Goal: Task Accomplishment & Management: Complete application form

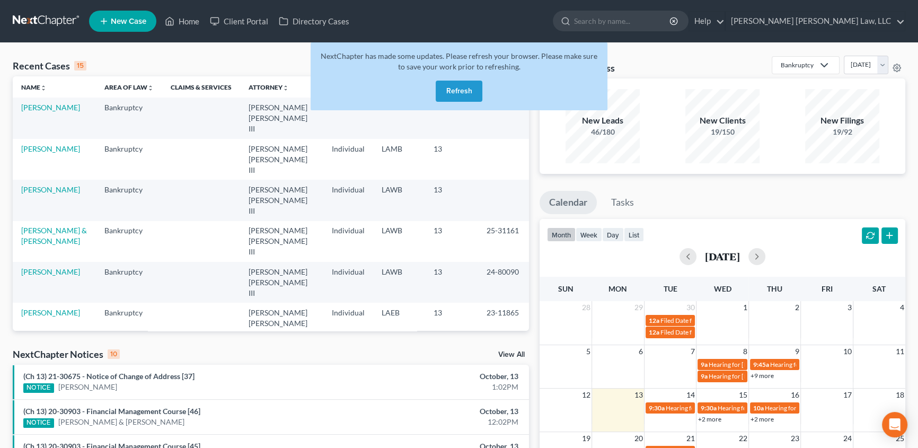
click at [465, 90] on button "Refresh" at bounding box center [459, 91] width 47 height 21
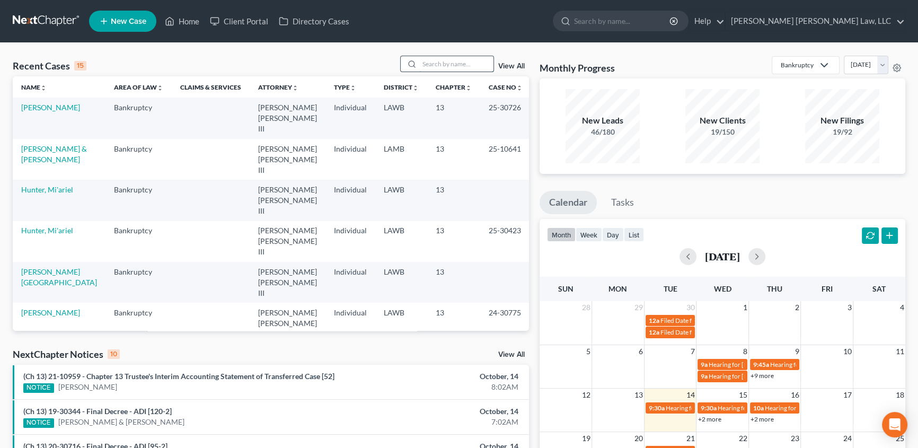
click at [428, 64] on input "search" at bounding box center [456, 63] width 74 height 15
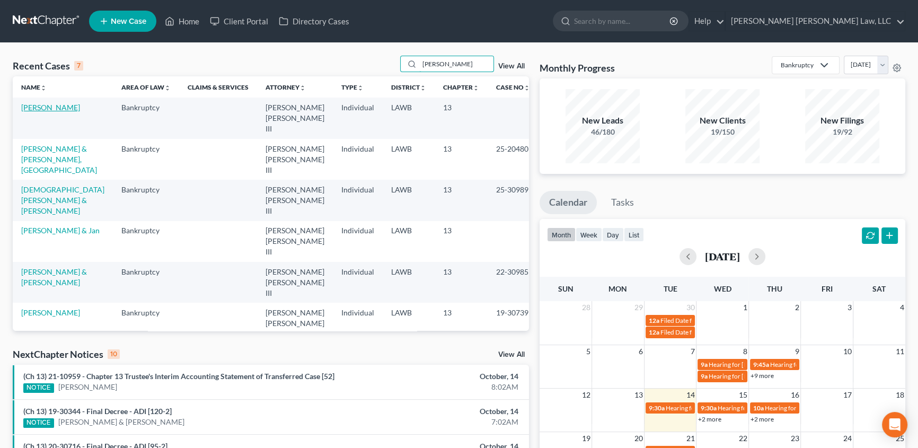
type input "[PERSON_NAME]"
click at [61, 108] on link "[PERSON_NAME]" at bounding box center [50, 107] width 59 height 9
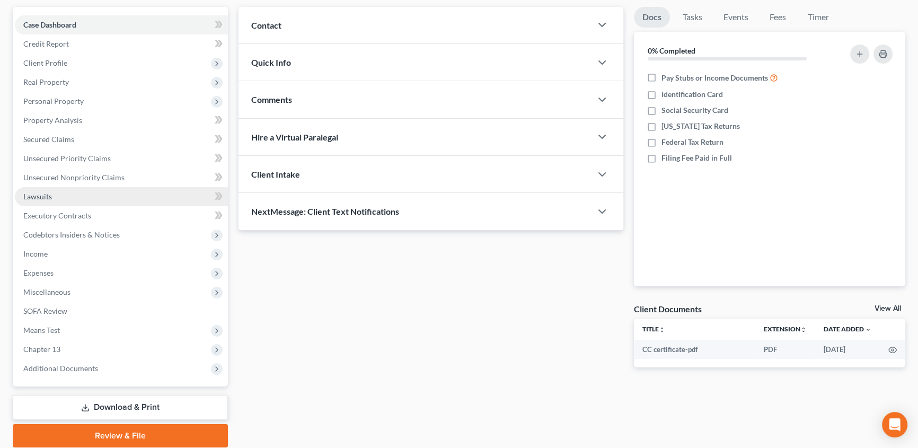
scroll to position [133, 0]
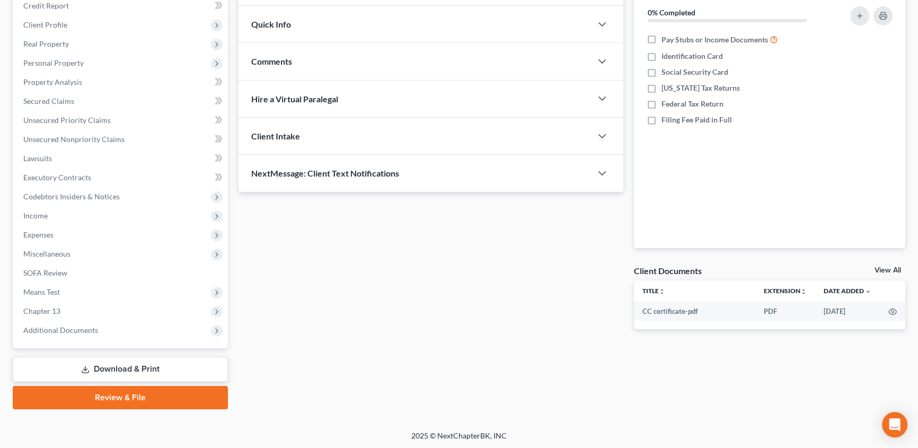
click at [136, 369] on link "Download & Print" at bounding box center [120, 369] width 215 height 25
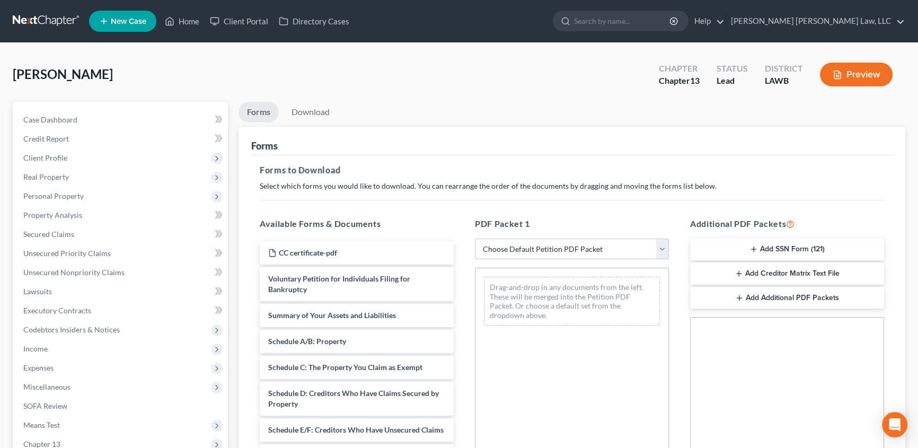
click at [531, 249] on select "Choose Default Petition PDF Packet Complete Bankruptcy Petition (all forms and …" at bounding box center [572, 249] width 194 height 21
select select "15"
click at [475, 239] on select "Choose Default Petition PDF Packet Complete Bankruptcy Petition (all forms and …" at bounding box center [572, 249] width 194 height 21
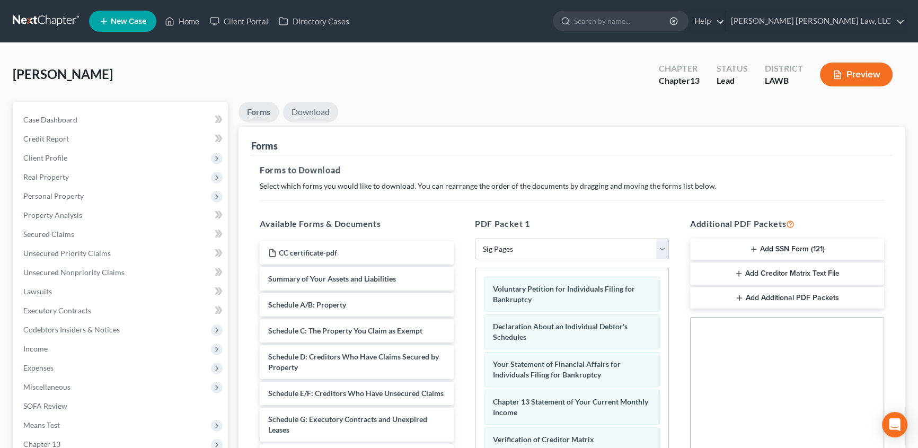
click at [321, 109] on link "Download" at bounding box center [310, 112] width 55 height 21
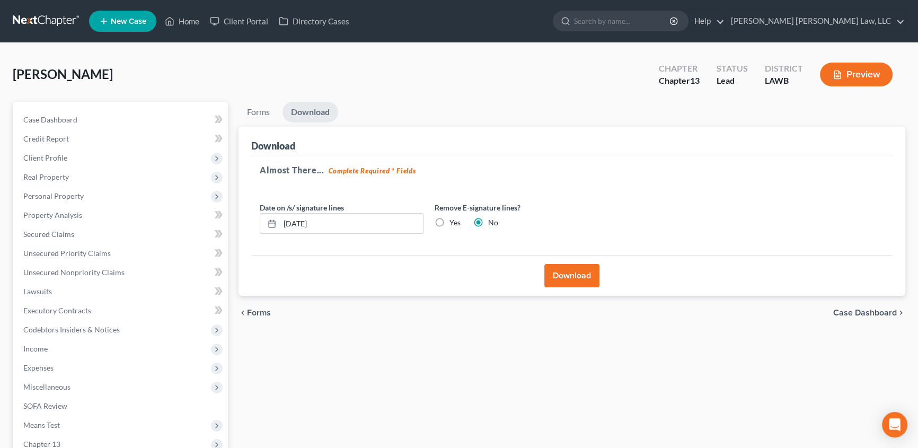
click at [581, 277] on button "Download" at bounding box center [572, 275] width 55 height 23
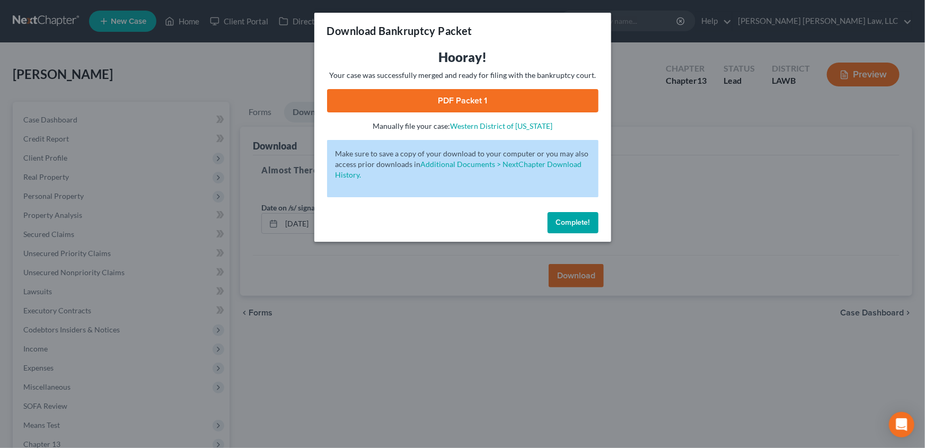
click at [466, 97] on link "PDF Packet 1" at bounding box center [462, 100] width 271 height 23
drag, startPoint x: 564, startPoint y: 223, endPoint x: 410, endPoint y: 148, distance: 170.7
click at [564, 223] on span "Complete!" at bounding box center [573, 222] width 34 height 9
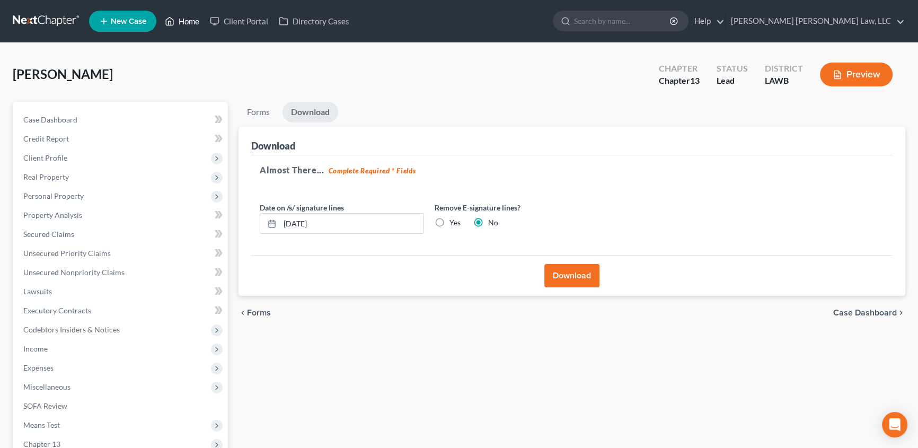
click at [185, 21] on link "Home" at bounding box center [182, 21] width 45 height 19
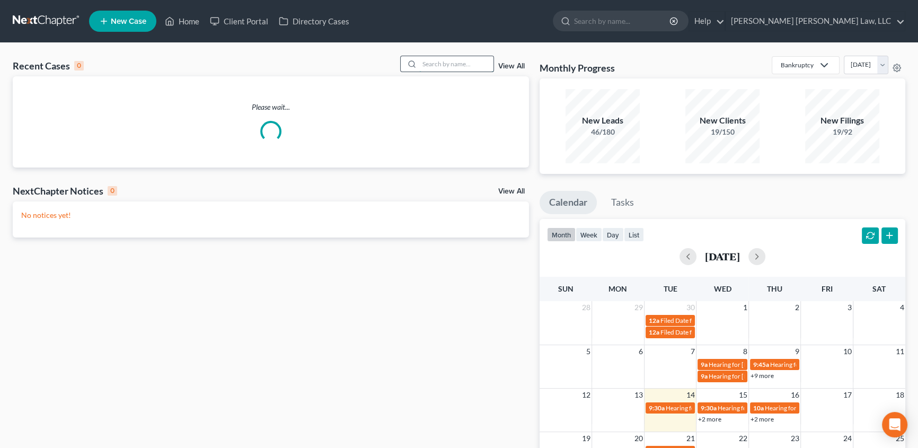
click at [442, 66] on input "search" at bounding box center [456, 63] width 74 height 15
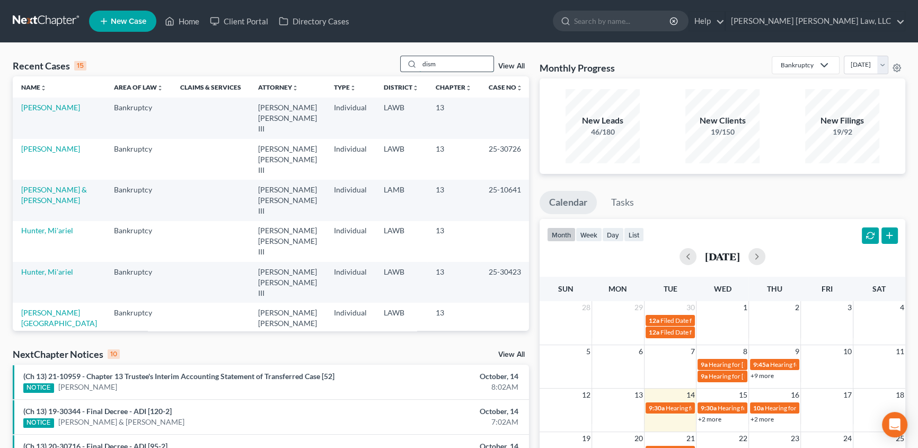
click at [443, 63] on input "dism" at bounding box center [456, 63] width 74 height 15
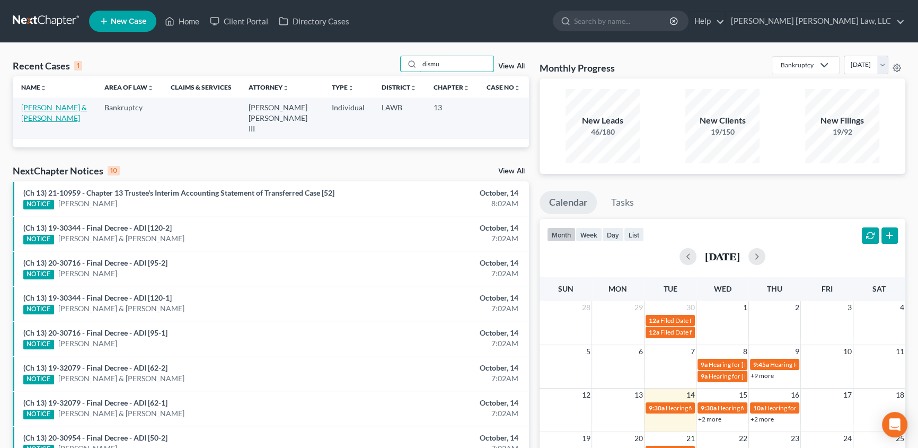
type input "dismu"
click at [60, 109] on link "[PERSON_NAME] & [PERSON_NAME]" at bounding box center [54, 113] width 66 height 20
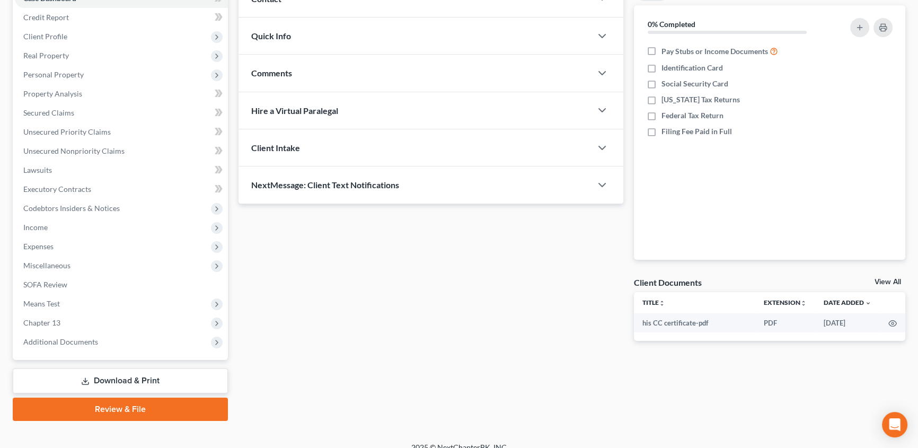
scroll to position [133, 0]
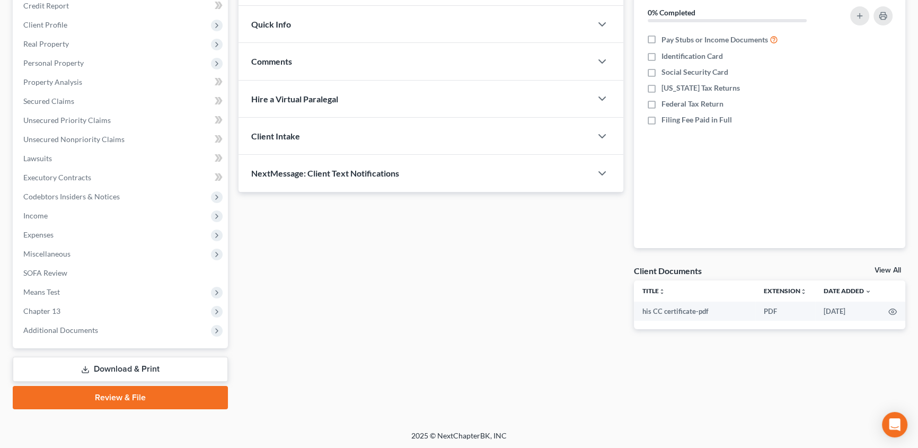
click at [103, 367] on link "Download & Print" at bounding box center [120, 369] width 215 height 25
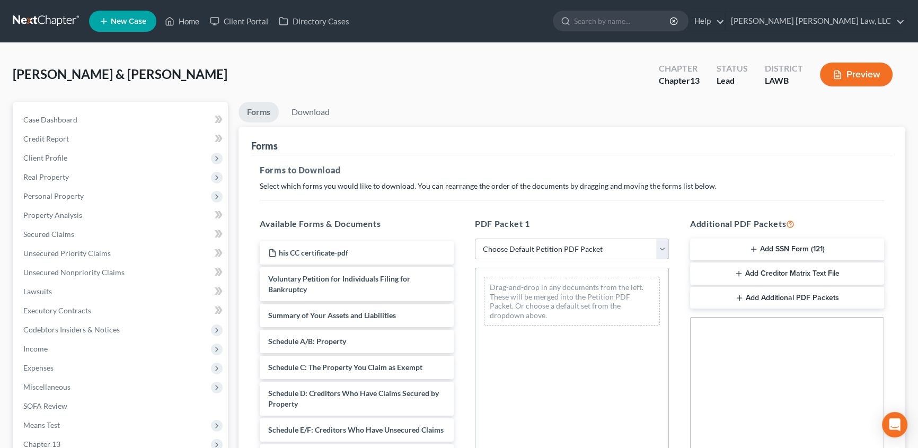
click at [535, 250] on select "Choose Default Petition PDF Packet Complete Bankruptcy Petition (all forms and …" at bounding box center [572, 249] width 194 height 21
select select "15"
click at [475, 239] on select "Choose Default Petition PDF Packet Complete Bankruptcy Petition (all forms and …" at bounding box center [572, 249] width 194 height 21
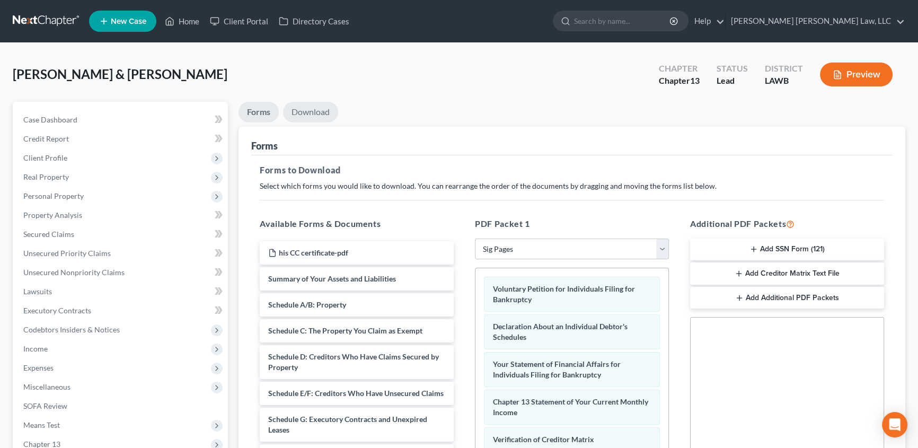
click at [320, 112] on link "Download" at bounding box center [310, 112] width 55 height 21
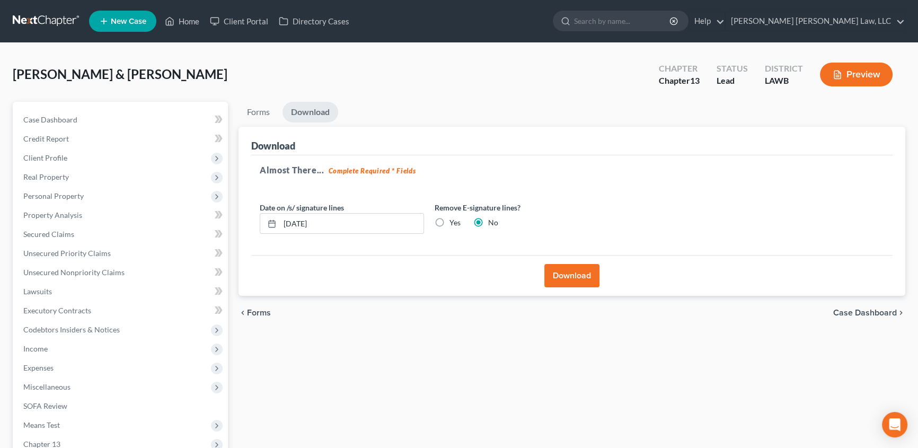
click at [572, 278] on button "Download" at bounding box center [572, 275] width 55 height 23
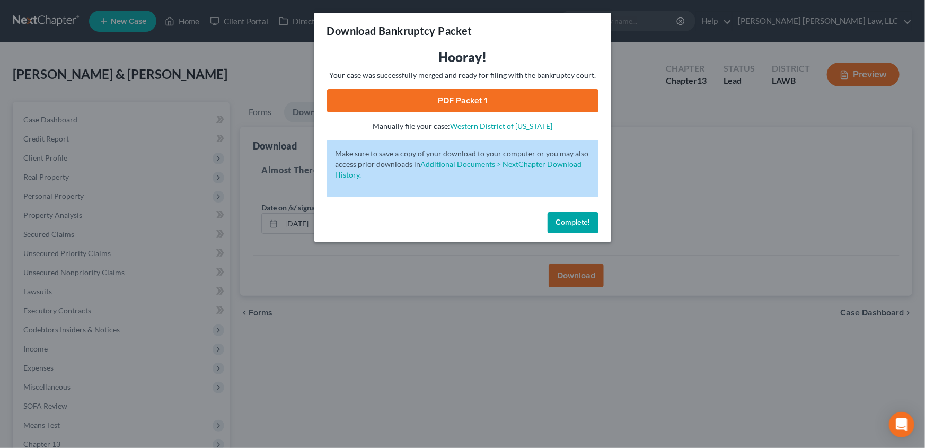
click at [422, 101] on link "PDF Packet 1" at bounding box center [462, 100] width 271 height 23
click at [584, 222] on span "Complete!" at bounding box center [573, 222] width 34 height 9
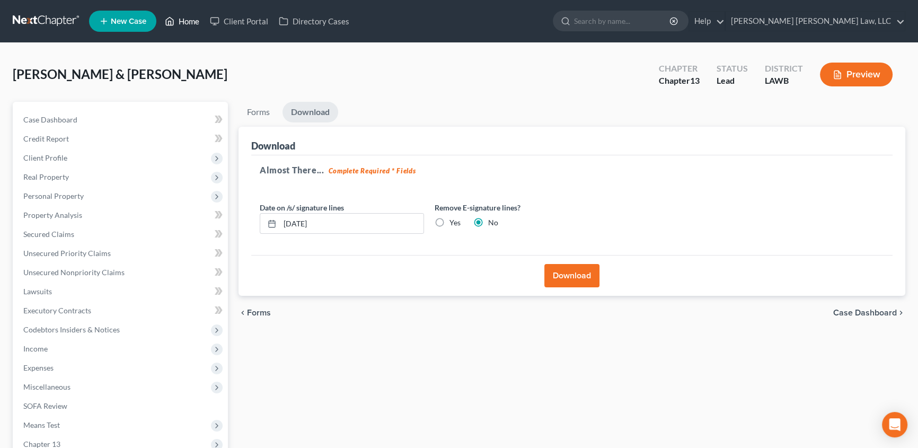
click at [191, 17] on link "Home" at bounding box center [182, 21] width 45 height 19
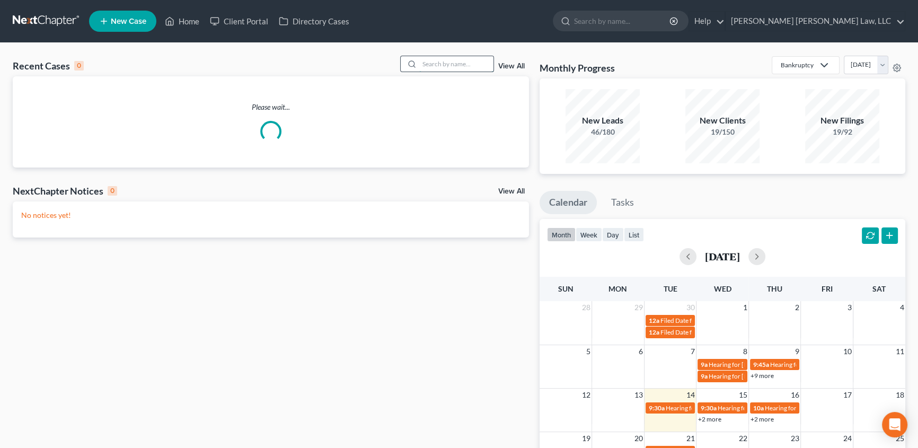
click at [451, 68] on input "search" at bounding box center [456, 63] width 74 height 15
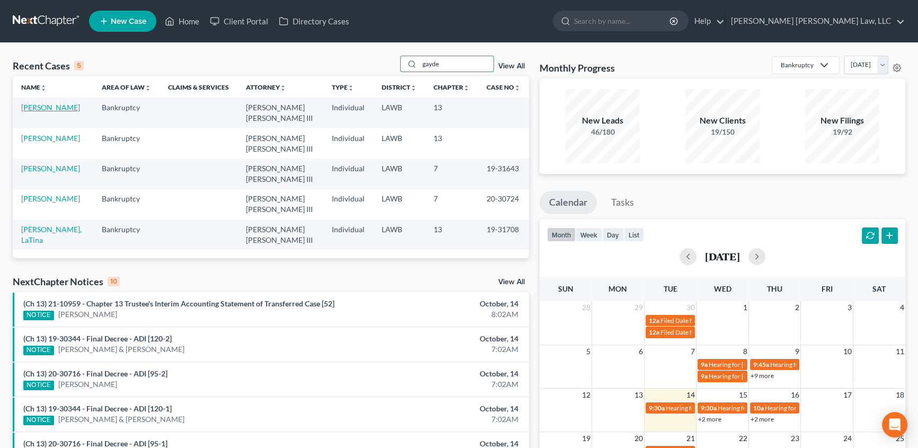
type input "gayde"
click at [37, 108] on link "[PERSON_NAME]" at bounding box center [50, 107] width 59 height 9
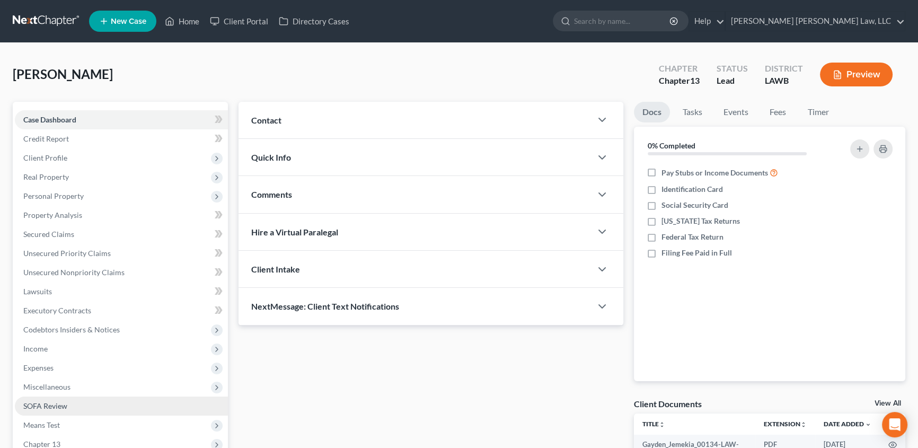
scroll to position [48, 0]
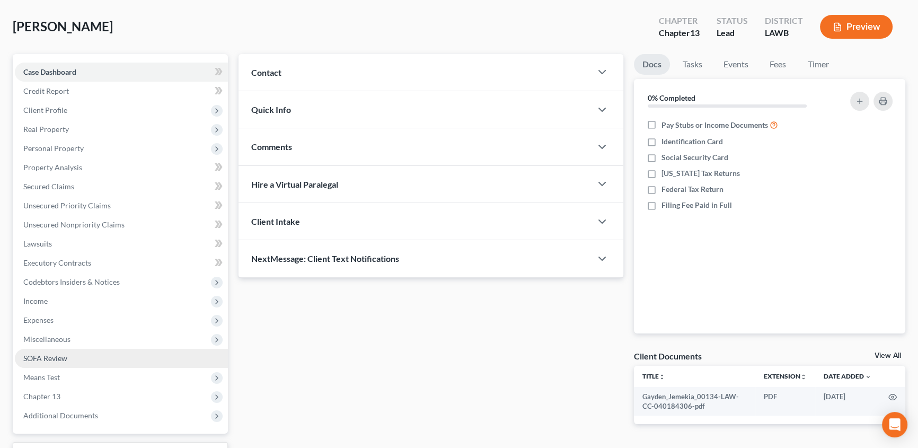
click at [44, 399] on span "Chapter 13" at bounding box center [41, 396] width 37 height 9
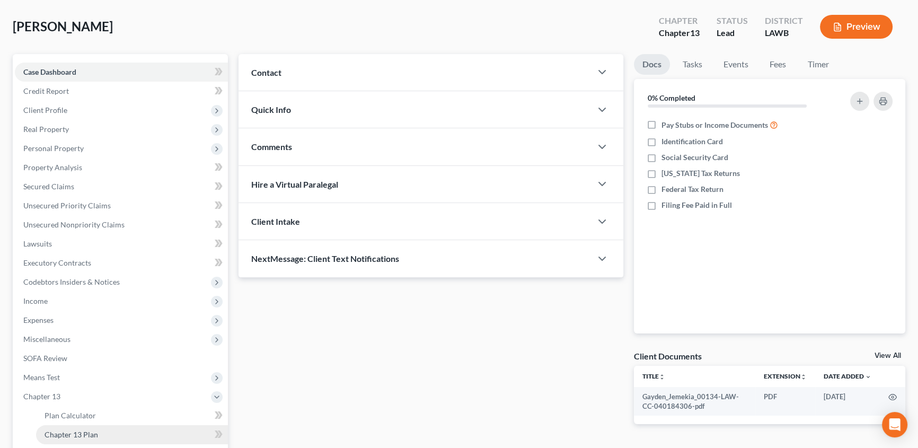
click at [101, 433] on link "Chapter 13 Plan" at bounding box center [132, 434] width 192 height 19
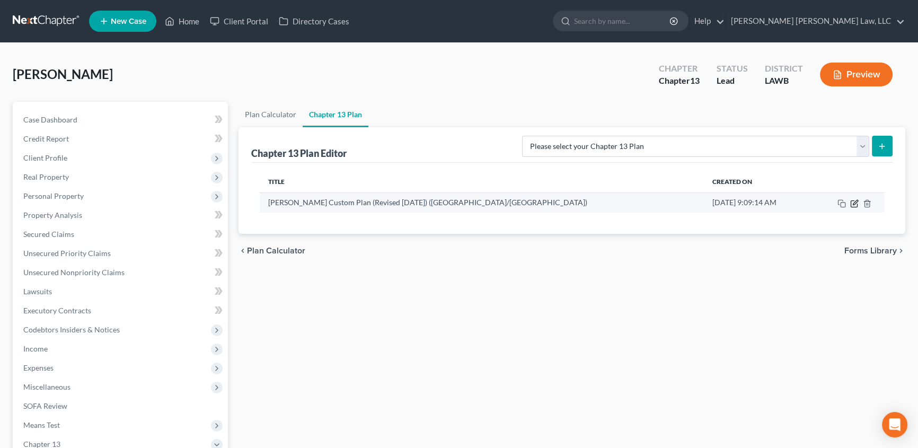
click at [852, 204] on icon "button" at bounding box center [854, 203] width 8 height 8
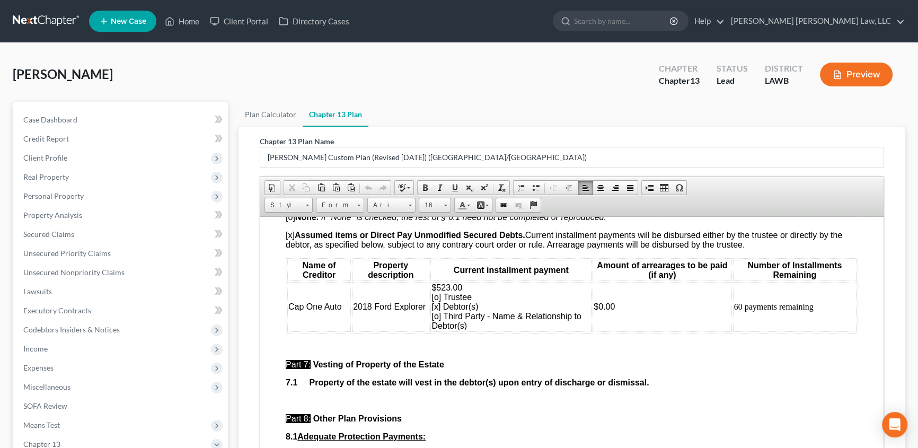
scroll to position [2921, 0]
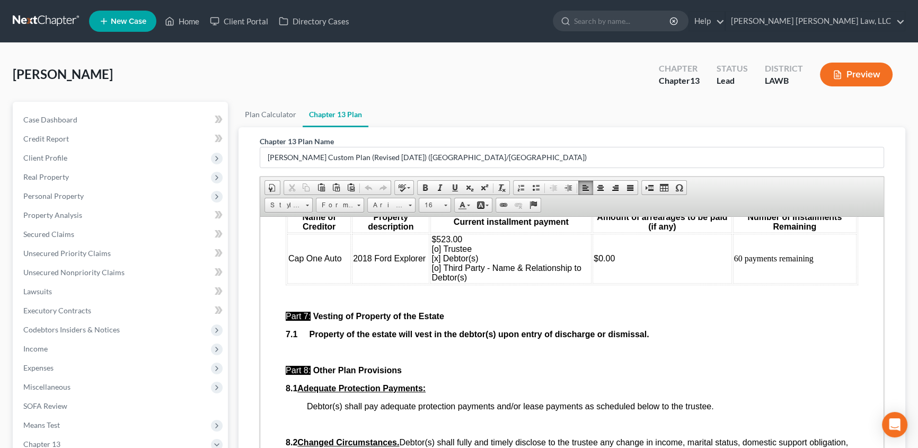
click at [733, 283] on td "60 payments remaining" at bounding box center [795, 258] width 124 height 50
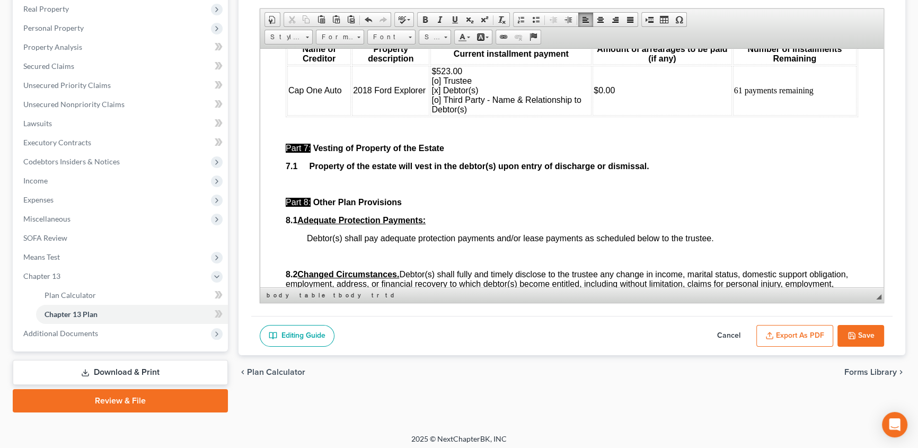
scroll to position [172, 0]
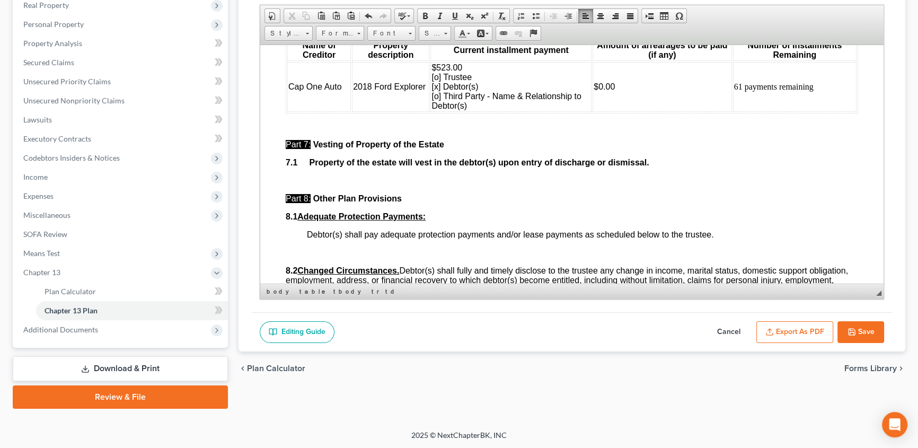
click at [854, 332] on icon "button" at bounding box center [852, 332] width 8 height 8
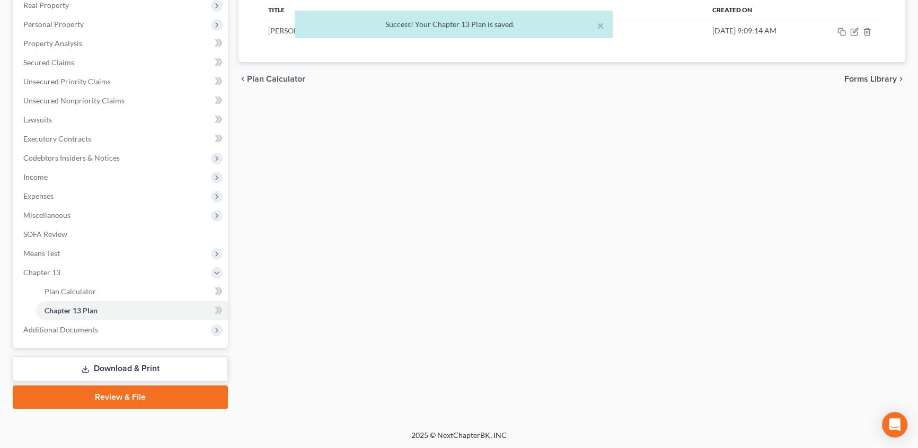
click at [132, 371] on link "Download & Print" at bounding box center [120, 368] width 215 height 25
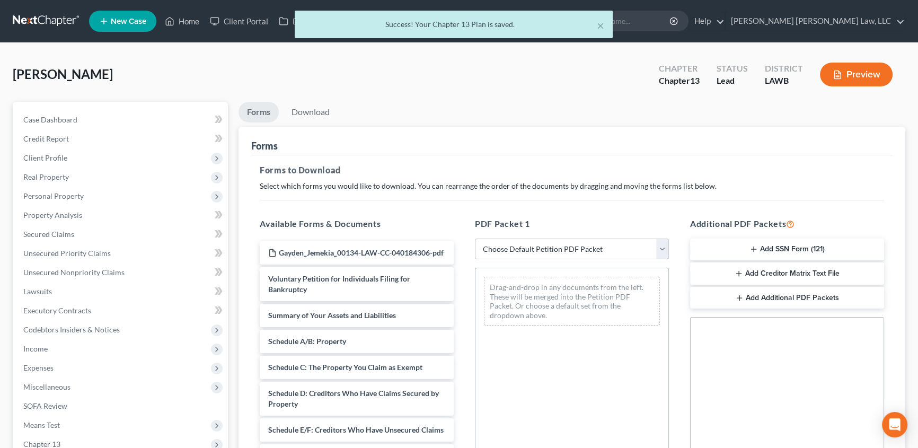
click at [537, 250] on select "Choose Default Petition PDF Packet Complete Bankruptcy Petition (all forms and …" at bounding box center [572, 249] width 194 height 21
select select "15"
click at [475, 239] on select "Choose Default Petition PDF Packet Complete Bankruptcy Petition (all forms and …" at bounding box center [572, 249] width 194 height 21
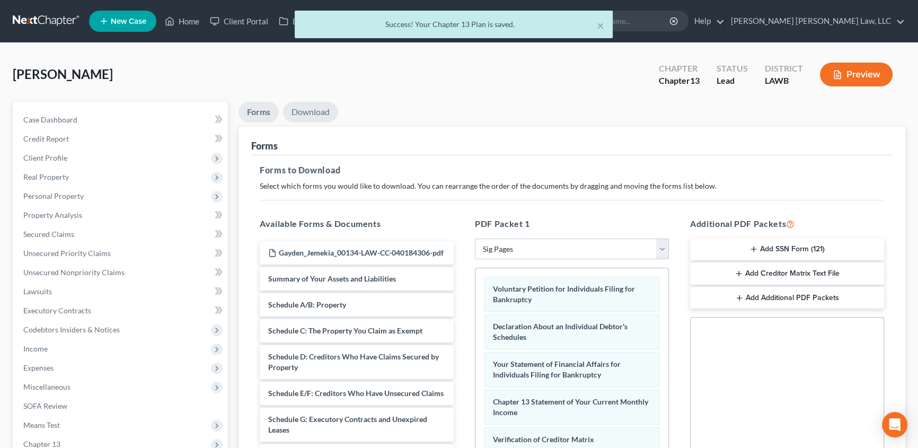
click at [319, 115] on link "Download" at bounding box center [310, 112] width 55 height 21
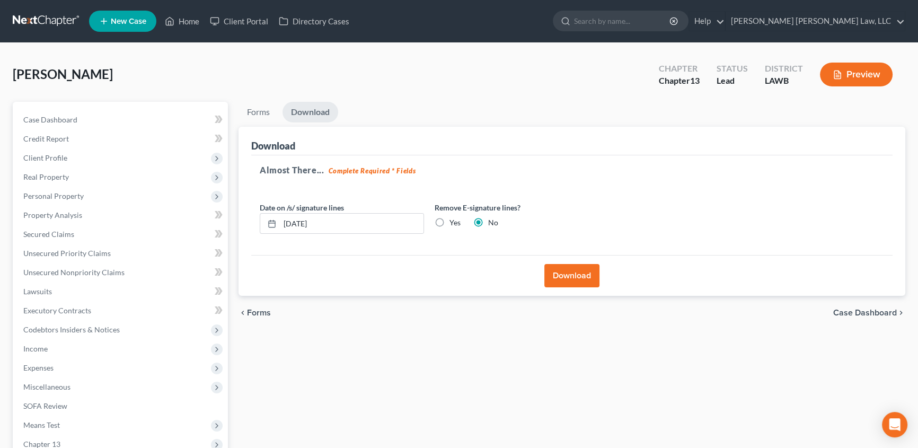
click at [567, 280] on button "Download" at bounding box center [572, 275] width 55 height 23
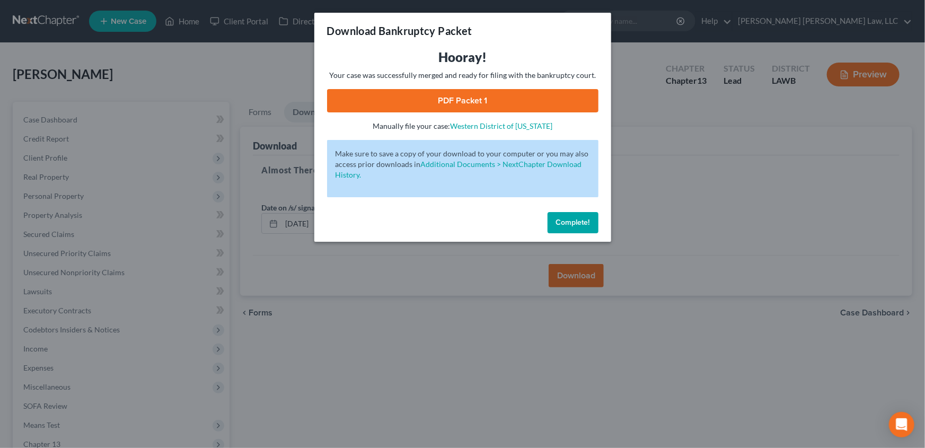
click at [471, 108] on link "PDF Packet 1" at bounding box center [462, 100] width 271 height 23
click at [567, 224] on span "Complete!" at bounding box center [573, 222] width 34 height 9
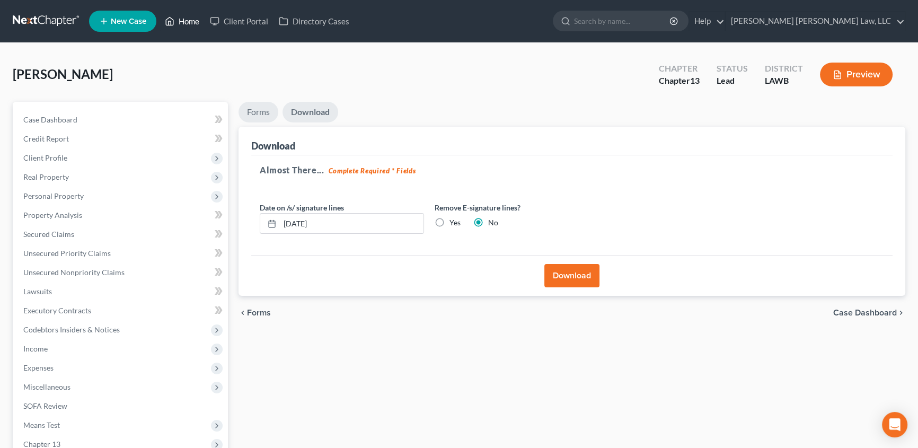
drag, startPoint x: 186, startPoint y: 23, endPoint x: 256, endPoint y: 118, distance: 117.8
click at [187, 22] on link "Home" at bounding box center [182, 21] width 45 height 19
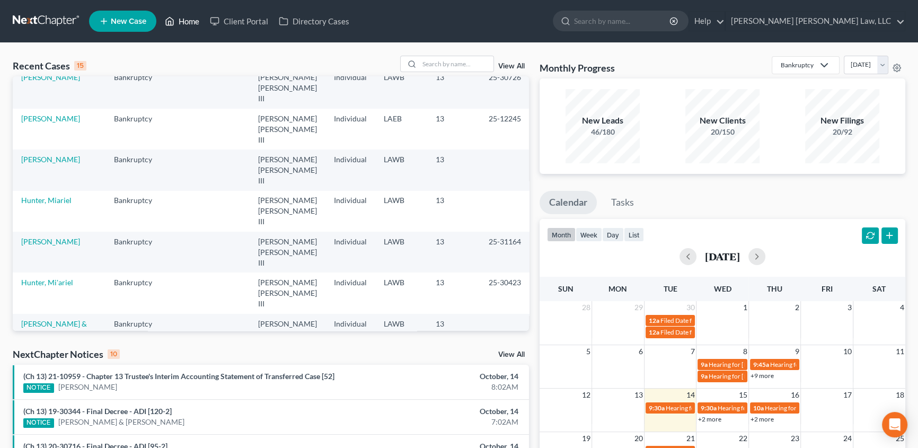
scroll to position [48, 0]
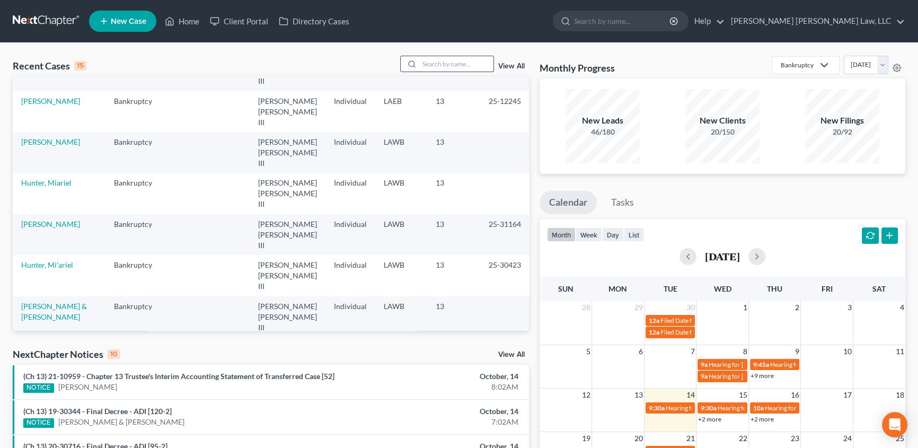
click at [427, 65] on input "search" at bounding box center [456, 63] width 74 height 15
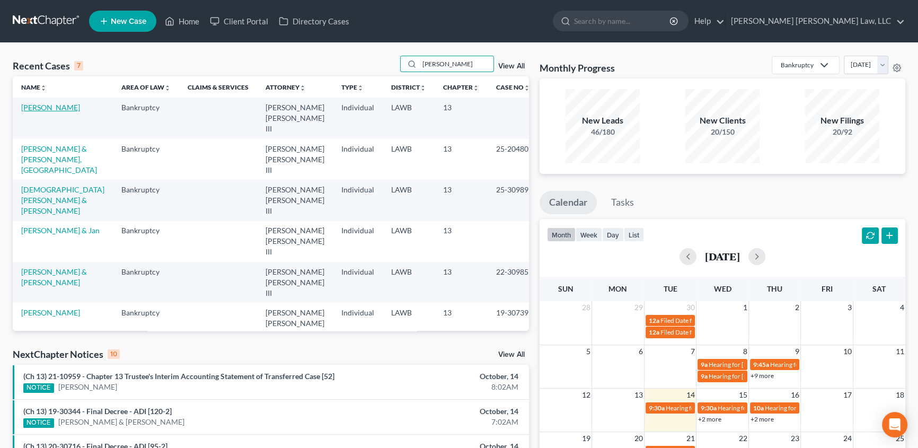
type input "[PERSON_NAME]"
click at [69, 106] on link "[PERSON_NAME]" at bounding box center [50, 107] width 59 height 9
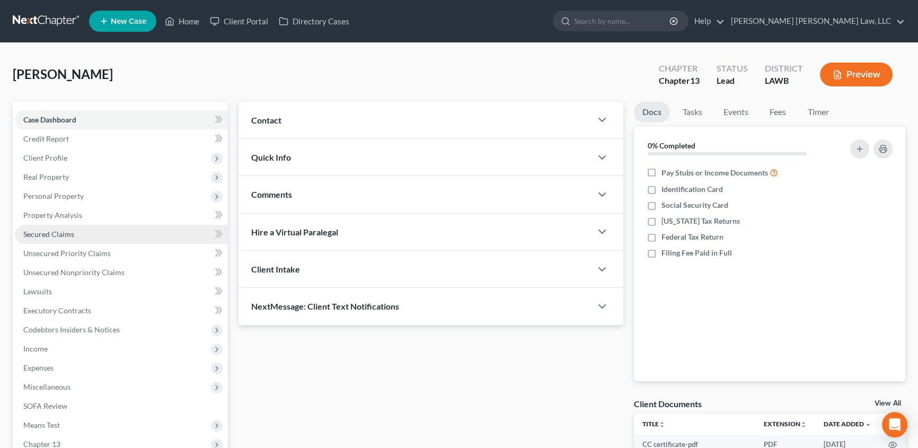
click at [63, 236] on span "Secured Claims" at bounding box center [48, 234] width 51 height 9
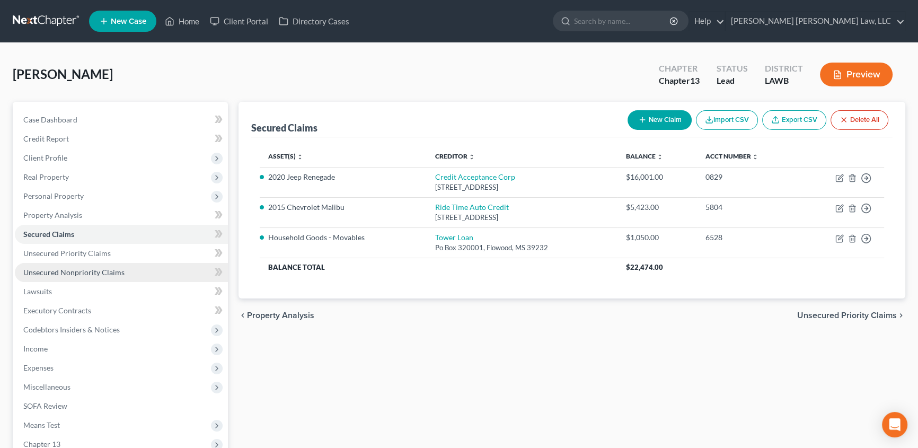
click at [85, 273] on span "Unsecured Nonpriority Claims" at bounding box center [73, 272] width 101 height 9
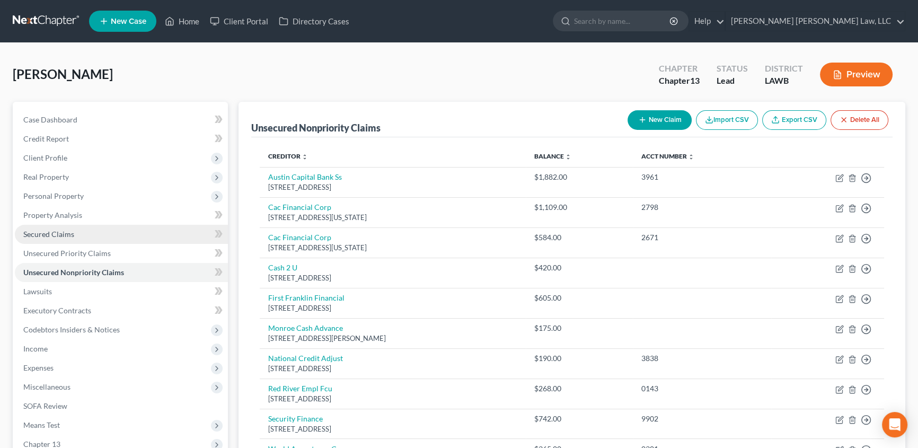
click at [32, 232] on span "Secured Claims" at bounding box center [48, 234] width 51 height 9
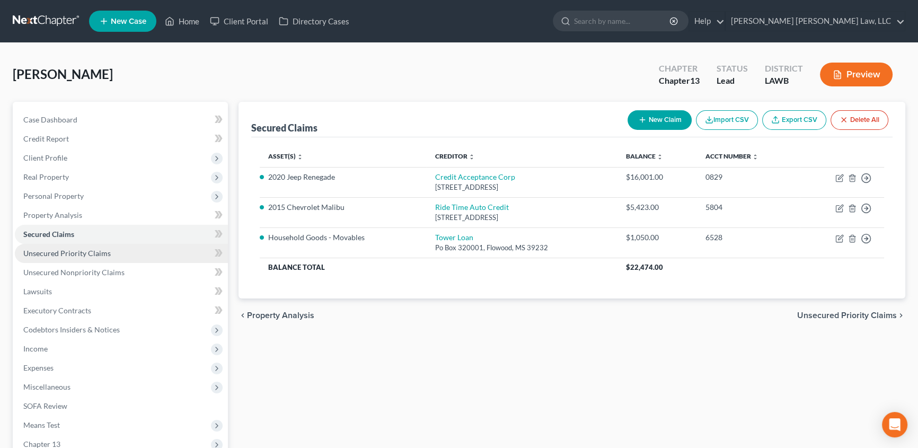
click at [69, 254] on span "Unsecured Priority Claims" at bounding box center [66, 253] width 87 height 9
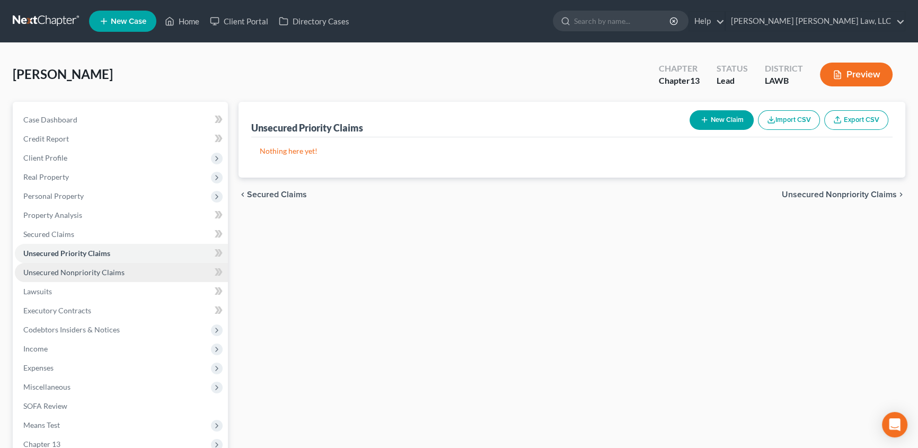
click at [71, 278] on link "Unsecured Nonpriority Claims" at bounding box center [121, 272] width 213 height 19
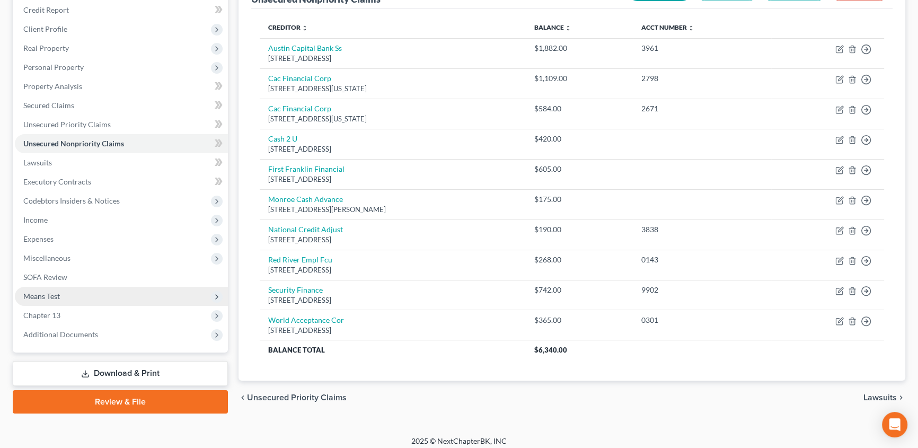
scroll to position [135, 0]
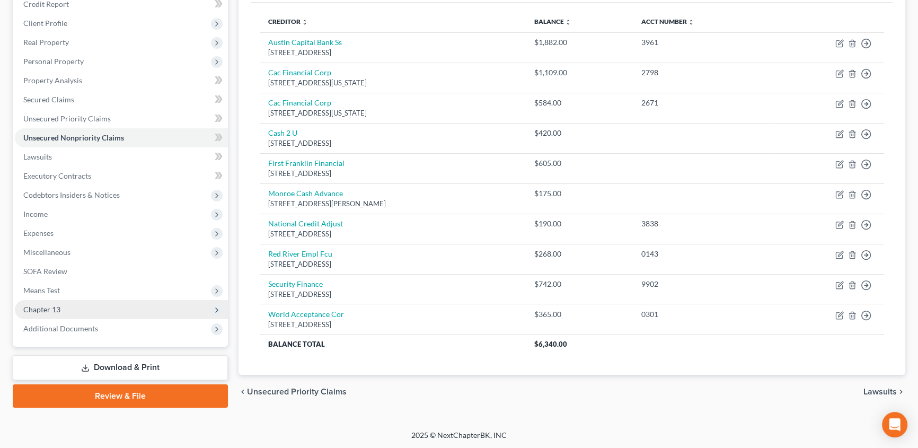
click at [45, 309] on span "Chapter 13" at bounding box center [41, 309] width 37 height 9
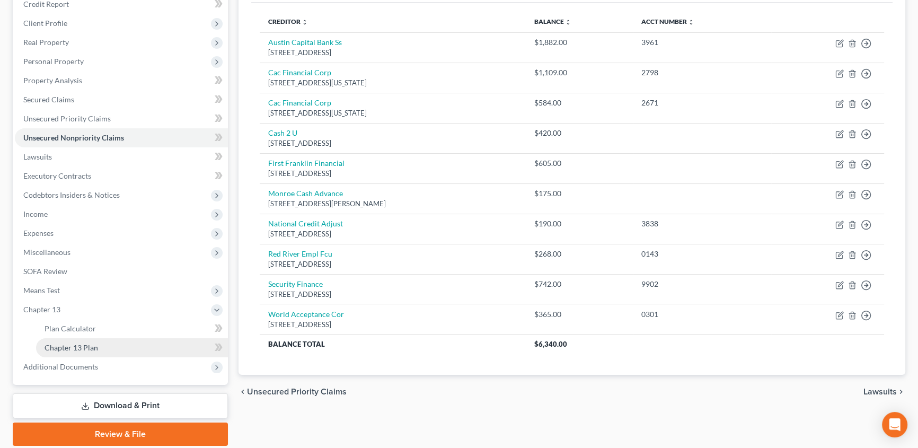
click at [50, 345] on span "Chapter 13 Plan" at bounding box center [72, 347] width 54 height 9
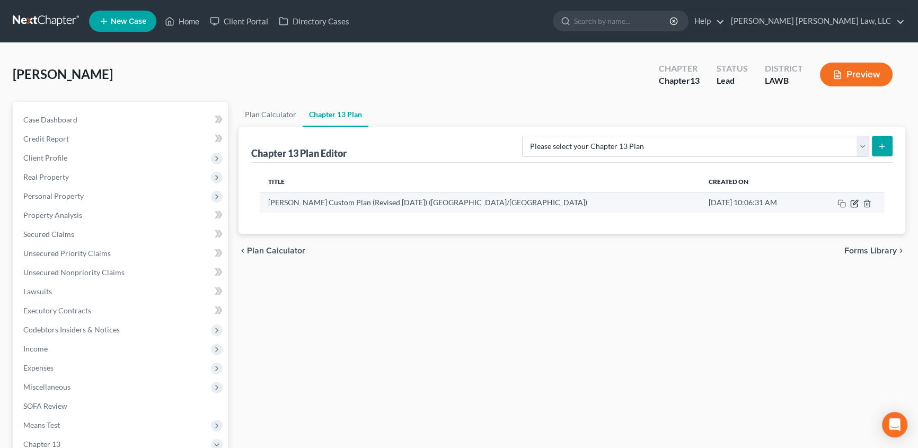
click at [854, 202] on icon "button" at bounding box center [855, 202] width 5 height 5
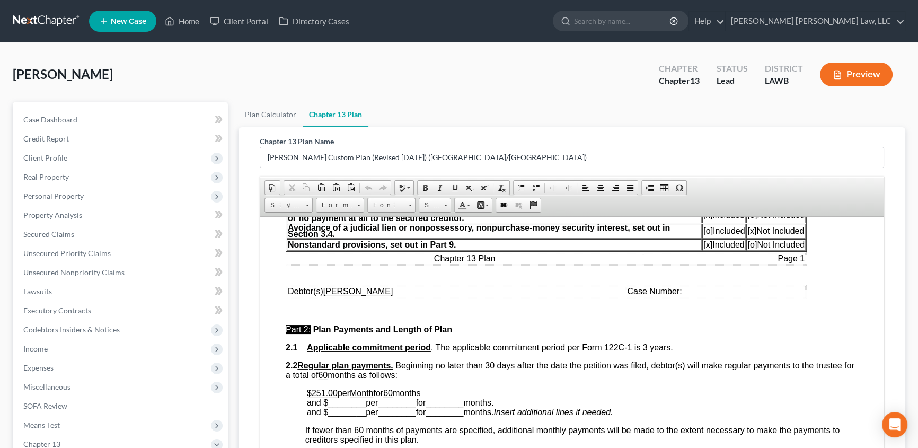
scroll to position [385, 0]
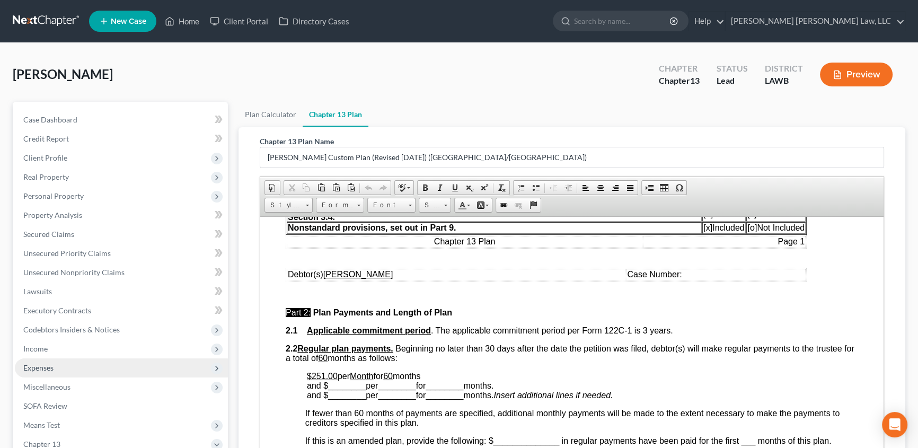
click at [49, 370] on span "Expenses" at bounding box center [38, 367] width 30 height 9
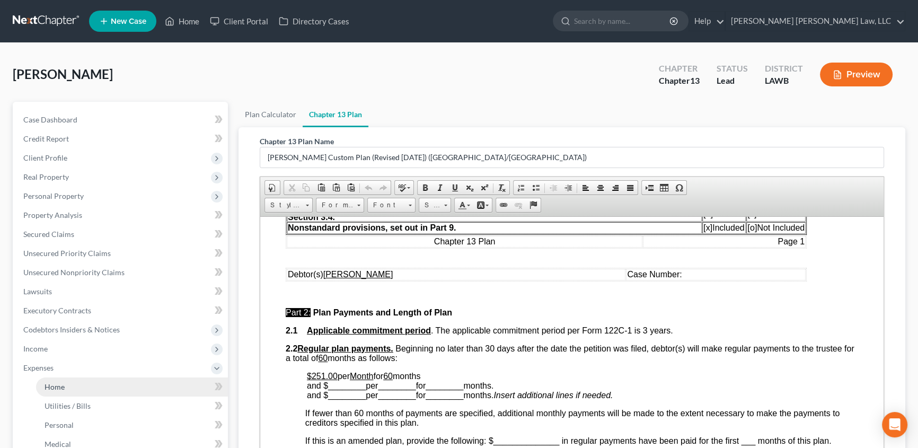
click at [58, 380] on link "Home" at bounding box center [132, 387] width 192 height 19
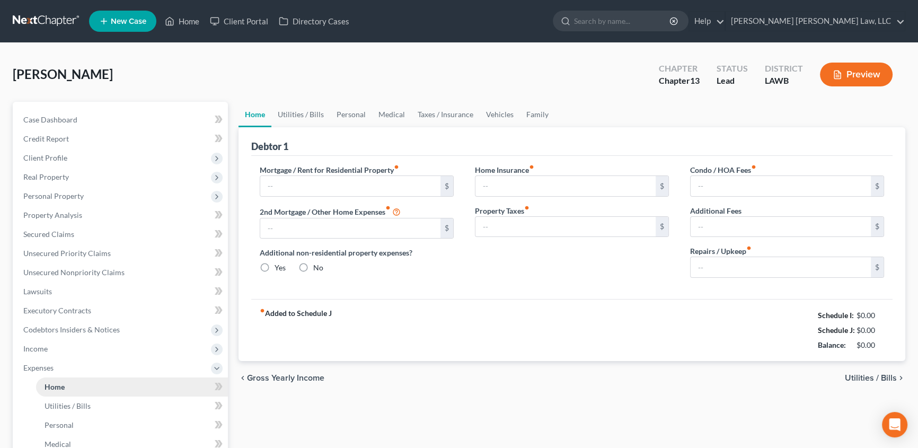
type input "460.00"
type input "0.00"
radio input "true"
type input "0.00"
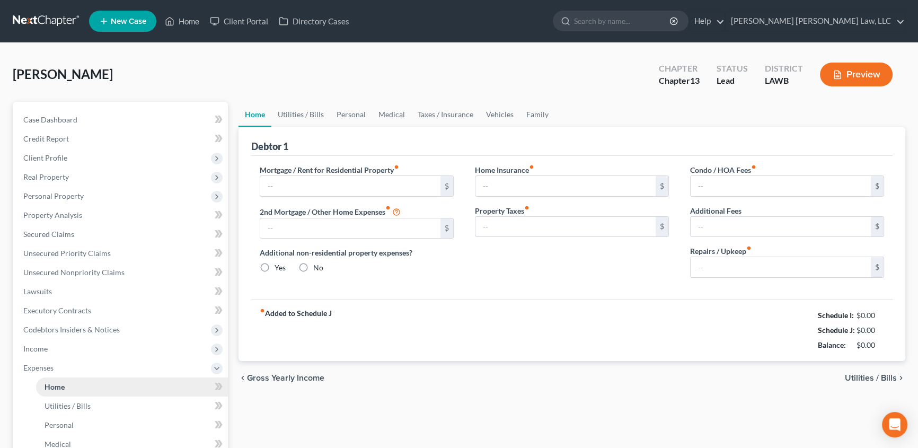
type input "0.00"
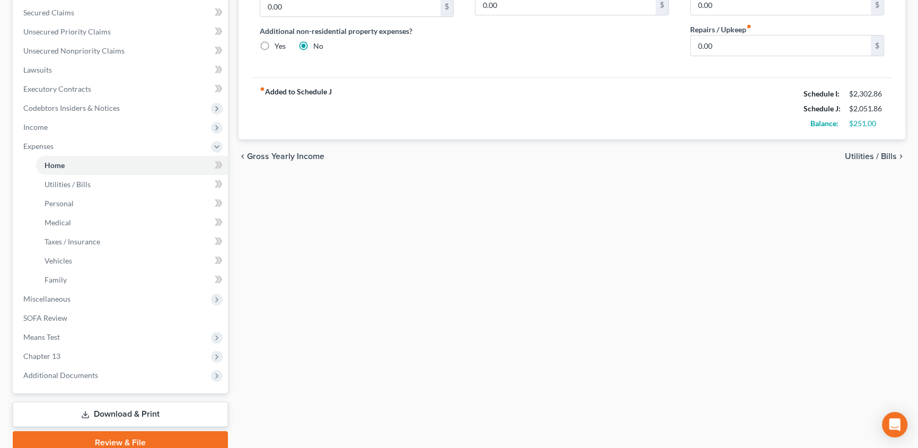
scroll to position [241, 0]
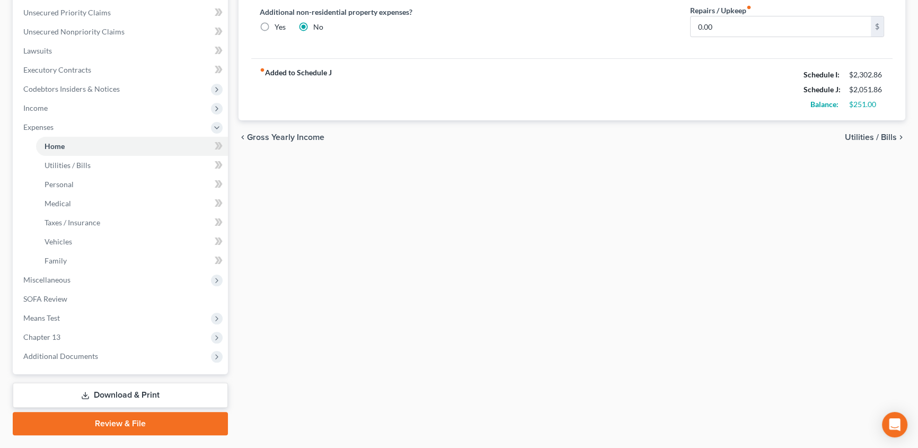
click at [144, 425] on link "Review & File" at bounding box center [120, 423] width 215 height 23
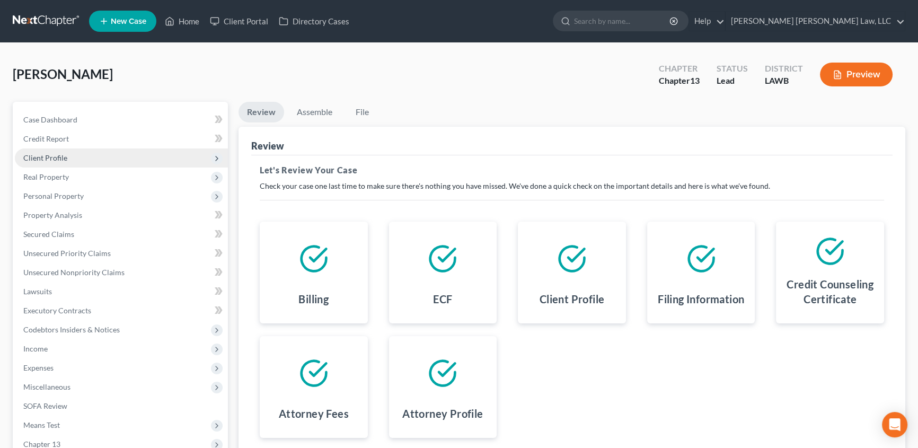
click at [42, 157] on span "Client Profile" at bounding box center [45, 157] width 44 height 9
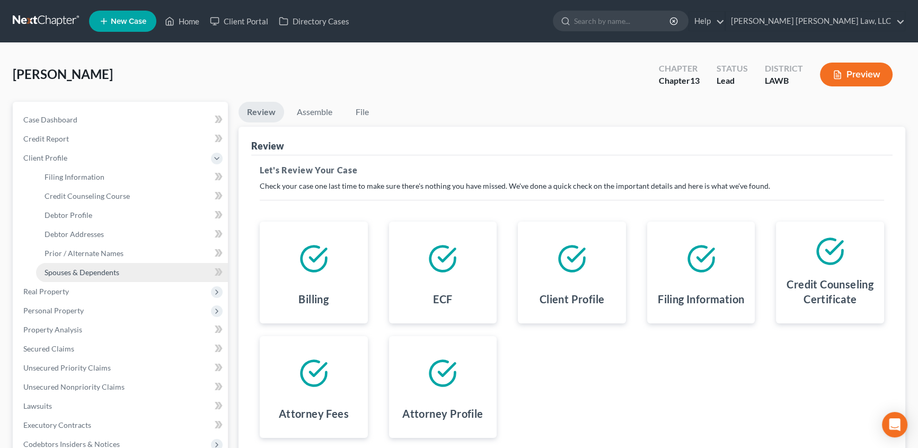
click at [64, 269] on span "Spouses & Dependents" at bounding box center [82, 272] width 75 height 9
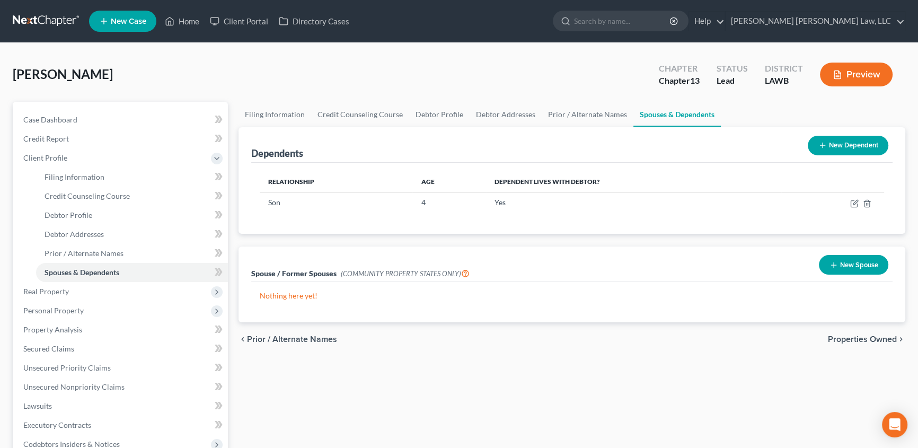
click at [840, 265] on button "New Spouse" at bounding box center [853, 265] width 69 height 20
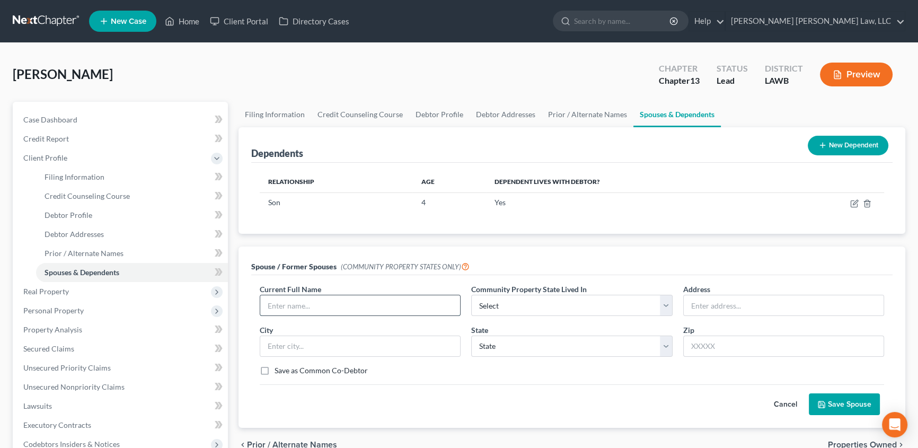
drag, startPoint x: 267, startPoint y: 306, endPoint x: 267, endPoint y: 298, distance: 8.5
click at [267, 306] on input "text" at bounding box center [360, 305] width 200 height 20
type input "[PERSON_NAME]"
select select "4"
type input "[STREET_ADDRESS]"
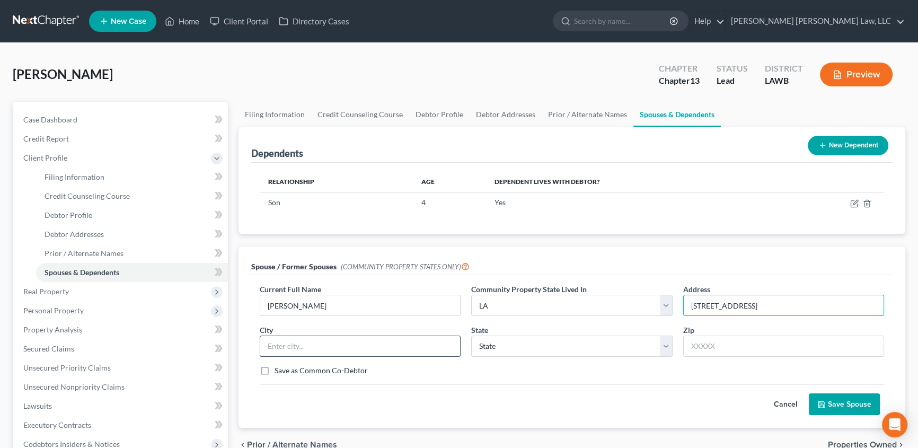
click at [287, 347] on input "text" at bounding box center [360, 346] width 200 height 20
click at [318, 343] on input "71220" at bounding box center [360, 346] width 200 height 20
type input "7"
select select "19"
type input "71220"
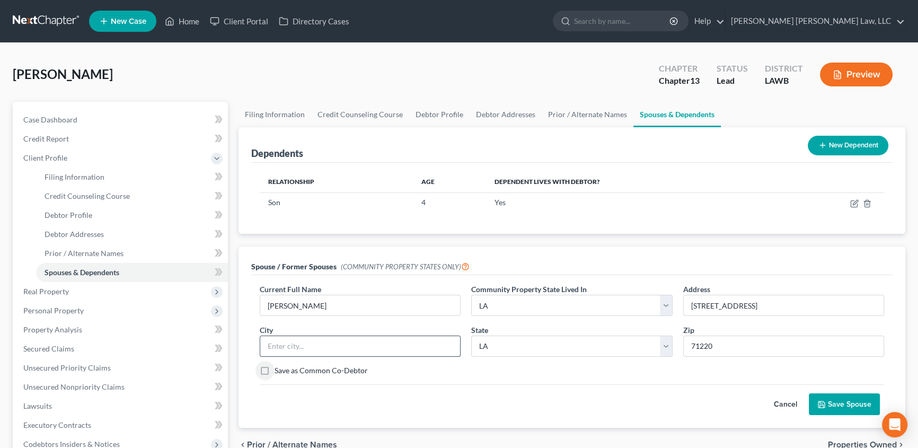
type input "Bastrop"
click at [835, 405] on button "Save Spouse" at bounding box center [844, 404] width 71 height 22
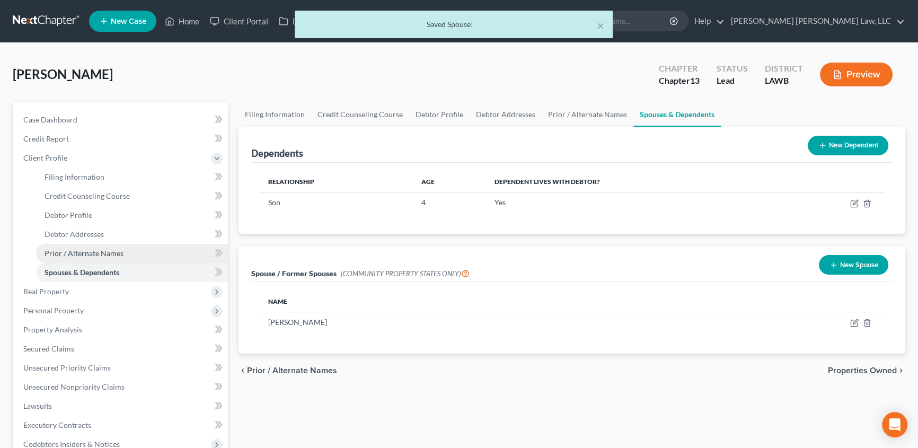
click at [83, 249] on span "Prior / Alternate Names" at bounding box center [84, 253] width 79 height 9
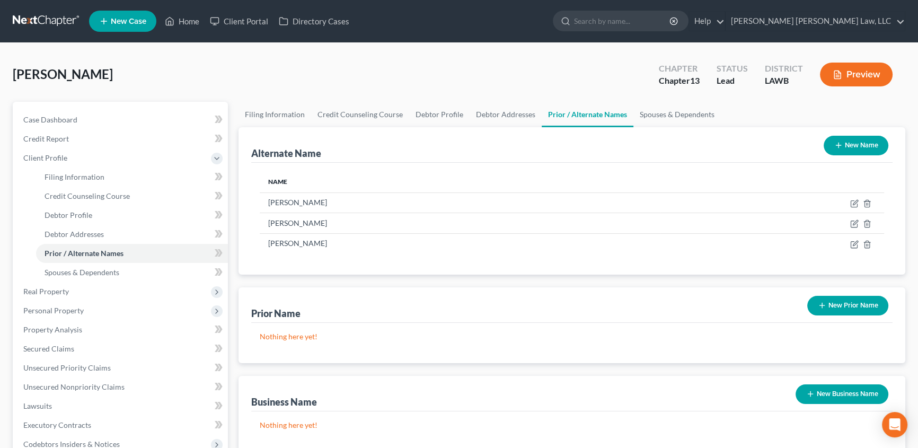
click at [841, 307] on button "New Prior Name" at bounding box center [848, 306] width 81 height 20
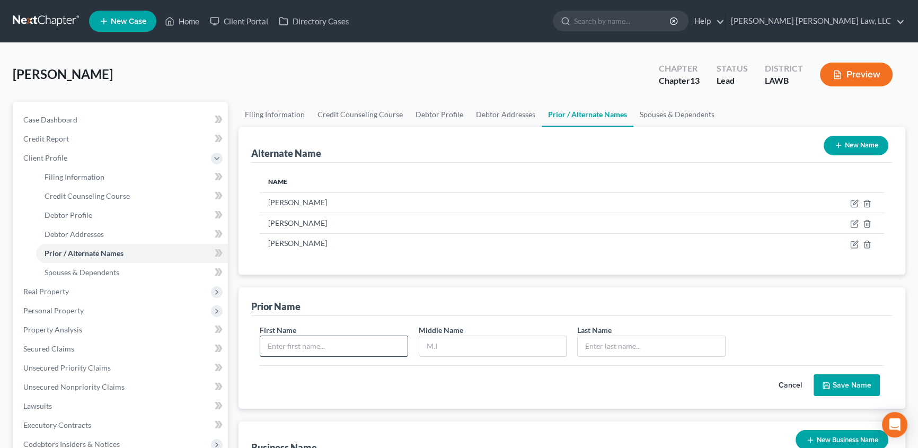
click at [311, 348] on input "text" at bounding box center [333, 346] width 147 height 20
type input "[PERSON_NAME]"
click at [831, 384] on icon "submit" at bounding box center [826, 385] width 8 height 8
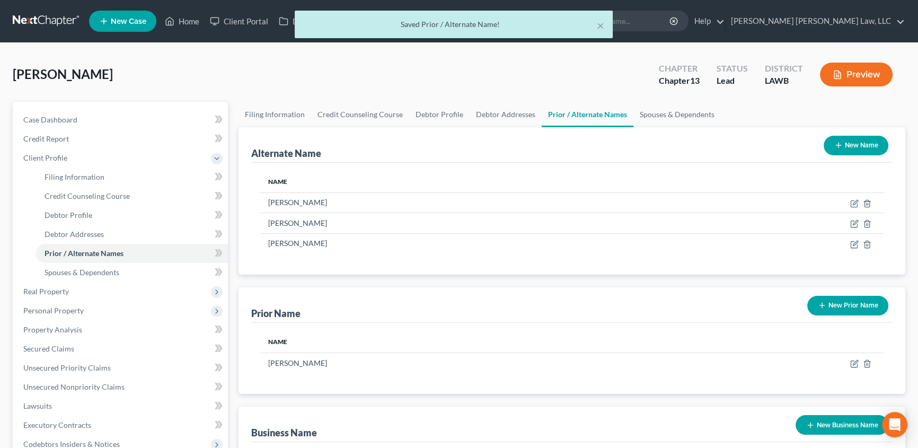
click at [834, 301] on button "New Prior Name" at bounding box center [848, 306] width 81 height 20
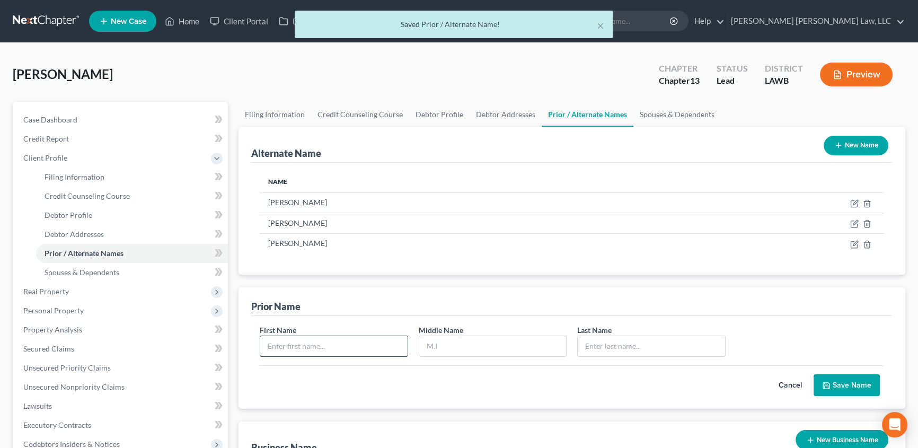
click at [358, 351] on input "text" at bounding box center [333, 346] width 147 height 20
type input "[PERSON_NAME]"
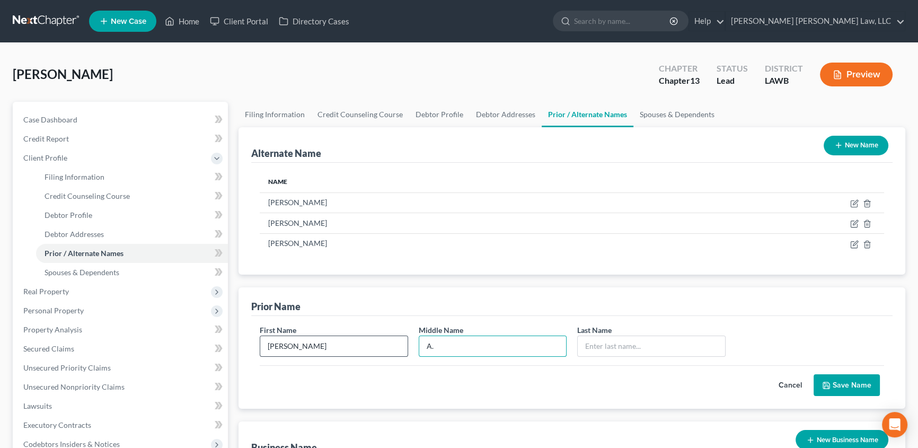
type input "A."
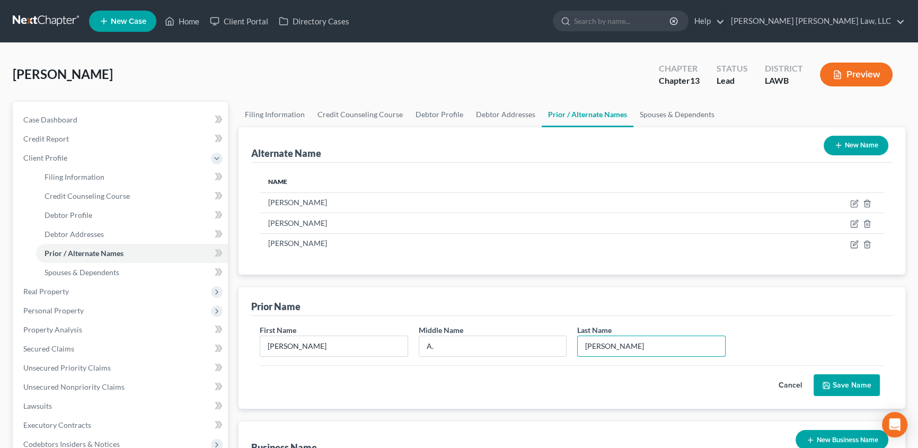
type input "[PERSON_NAME]"
click at [835, 380] on button "Save Name" at bounding box center [847, 385] width 66 height 22
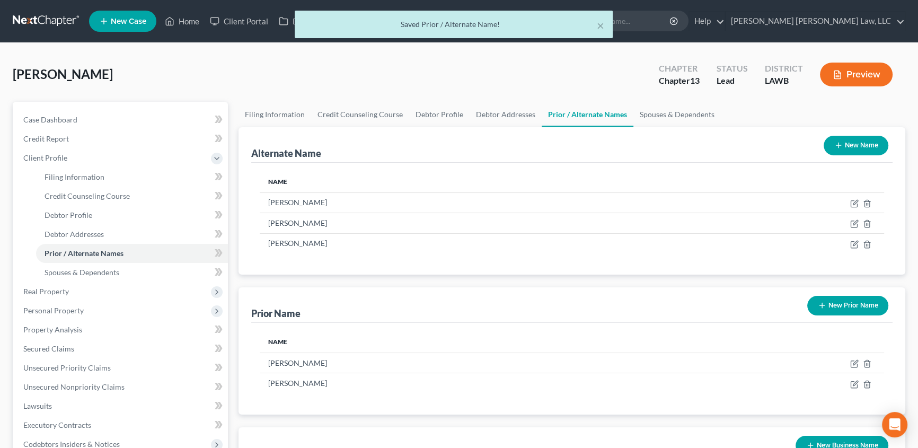
click at [856, 305] on button "New Prior Name" at bounding box center [848, 306] width 81 height 20
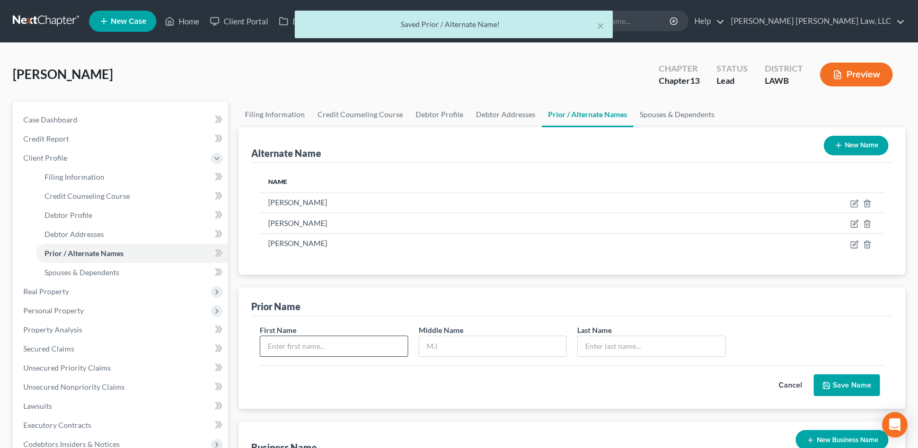
click at [345, 345] on input "text" at bounding box center [333, 346] width 147 height 20
type input "[PERSON_NAME]"
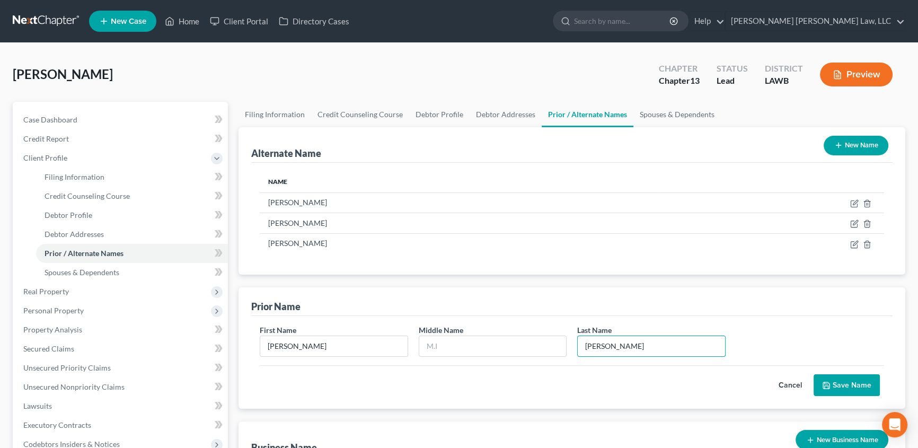
type input "[PERSON_NAME]"
drag, startPoint x: 839, startPoint y: 385, endPoint x: 258, endPoint y: 273, distance: 591.9
click at [839, 385] on button "Save Name" at bounding box center [847, 385] width 66 height 22
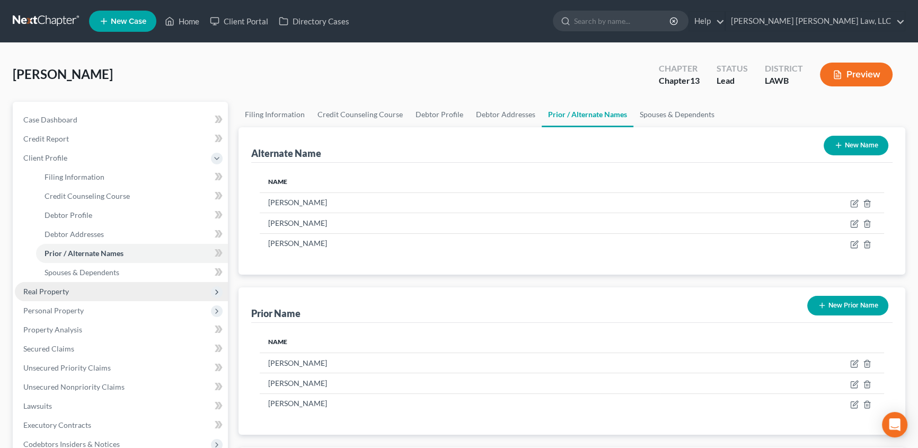
click at [45, 292] on span "Real Property" at bounding box center [46, 291] width 46 height 9
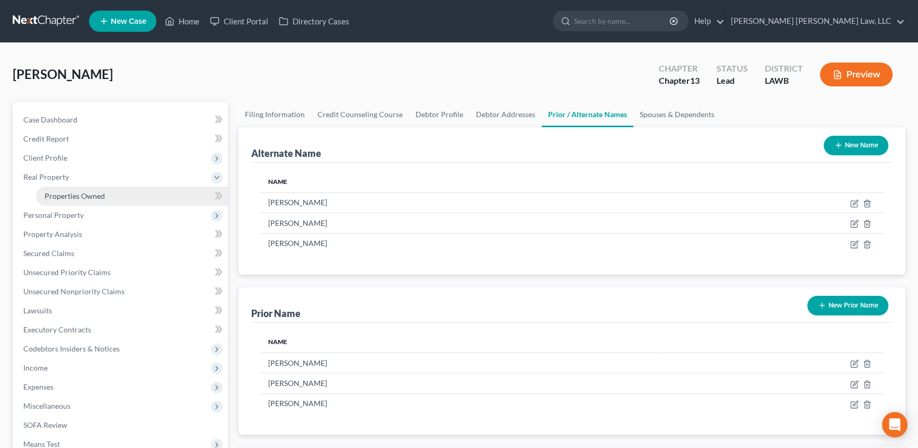
click at [112, 194] on link "Properties Owned" at bounding box center [132, 196] width 192 height 19
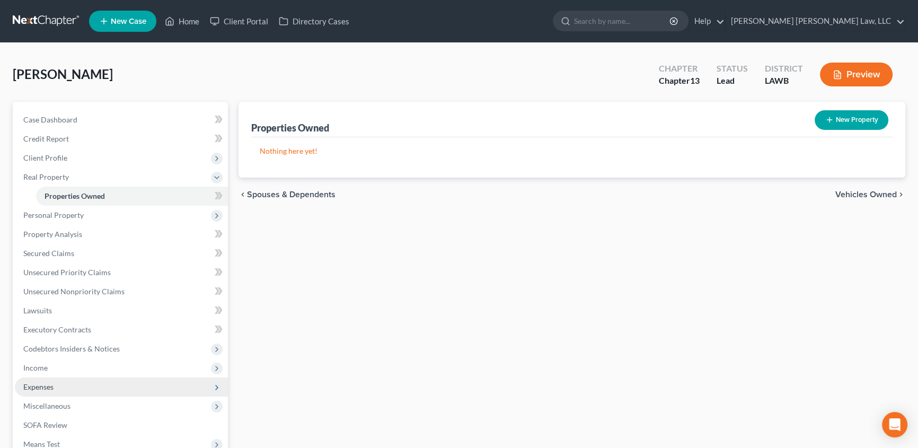
click at [51, 393] on span "Expenses" at bounding box center [121, 387] width 213 height 19
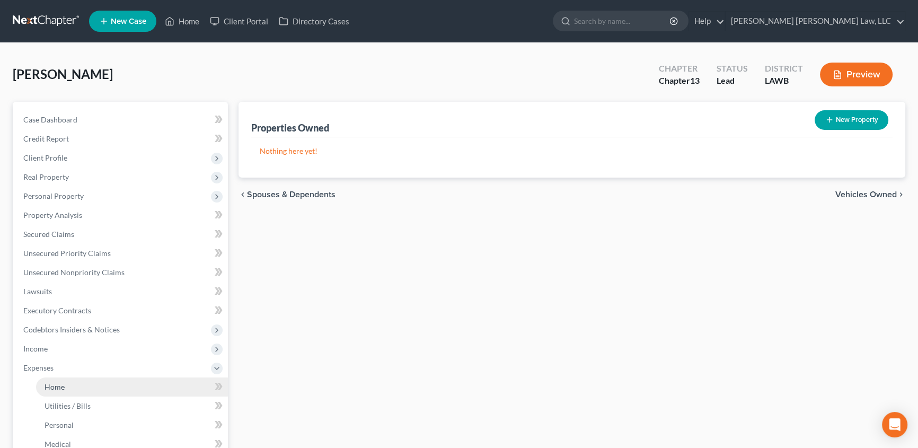
click at [57, 388] on span "Home" at bounding box center [55, 386] width 20 height 9
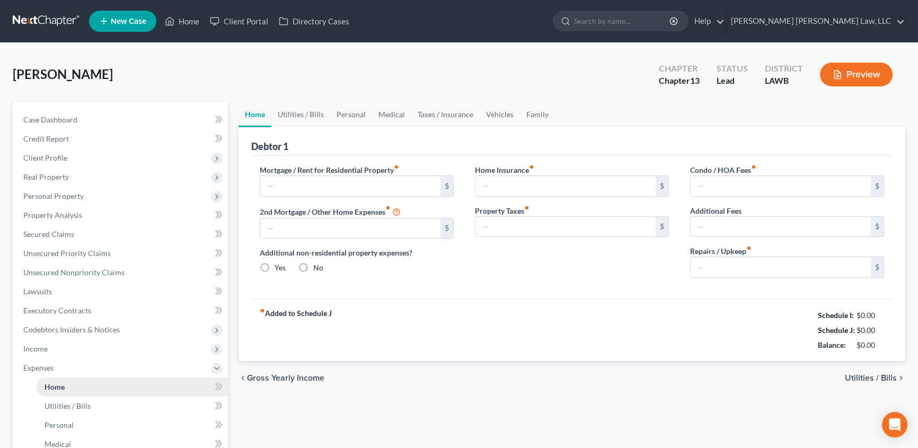
type input "460.00"
type input "0.00"
radio input "true"
type input "0.00"
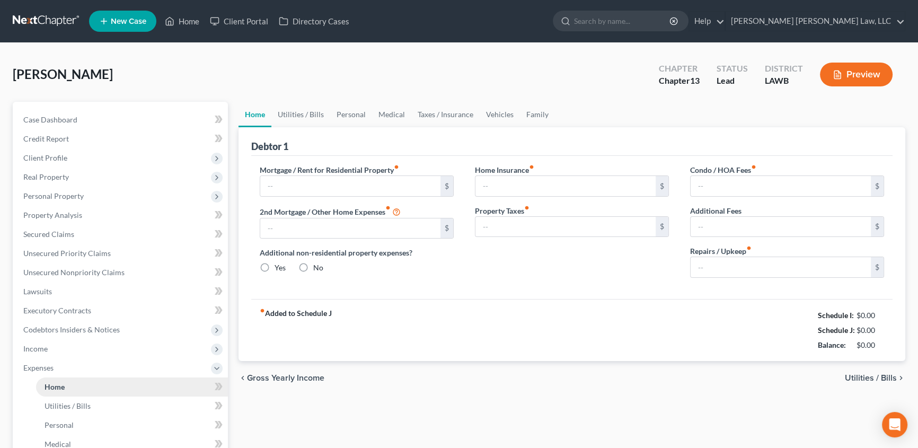
type input "0.00"
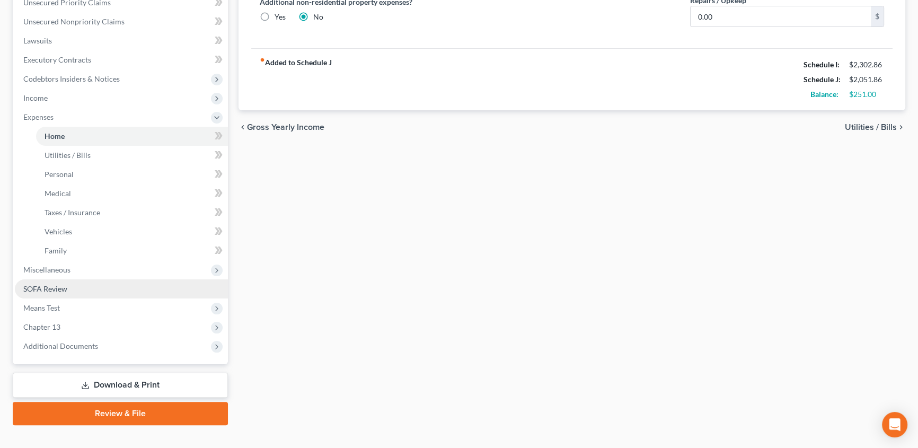
scroll to position [267, 0]
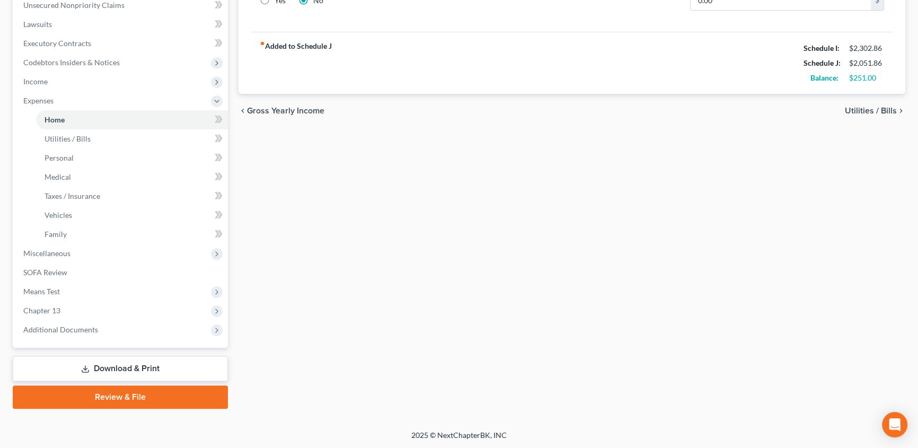
click at [139, 398] on link "Review & File" at bounding box center [120, 396] width 215 height 23
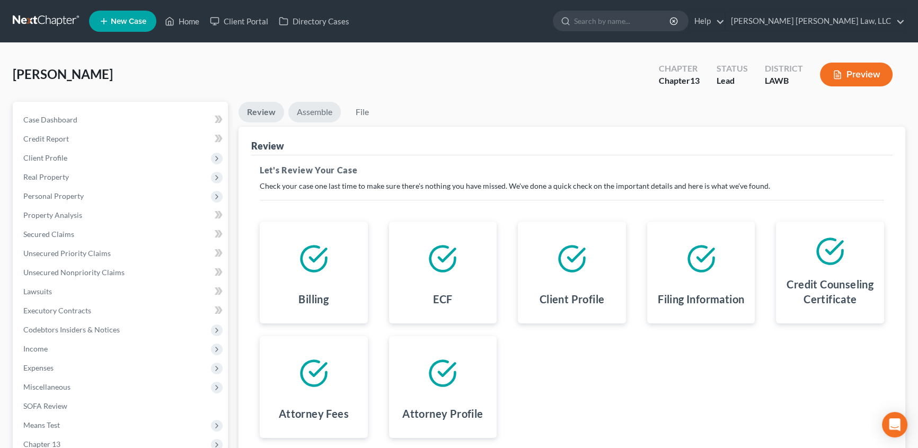
click at [323, 108] on link "Assemble" at bounding box center [314, 112] width 52 height 21
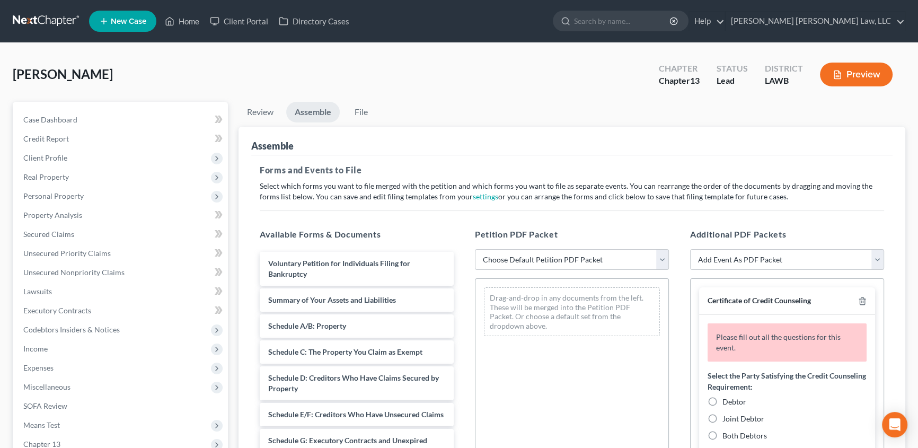
click at [536, 258] on select "Choose Default Petition PDF Packet Complete Bankruptcy Petition (all forms and …" at bounding box center [572, 259] width 194 height 21
select select "0"
click at [475, 249] on select "Choose Default Petition PDF Packet Complete Bankruptcy Petition (all forms and …" at bounding box center [572, 259] width 194 height 21
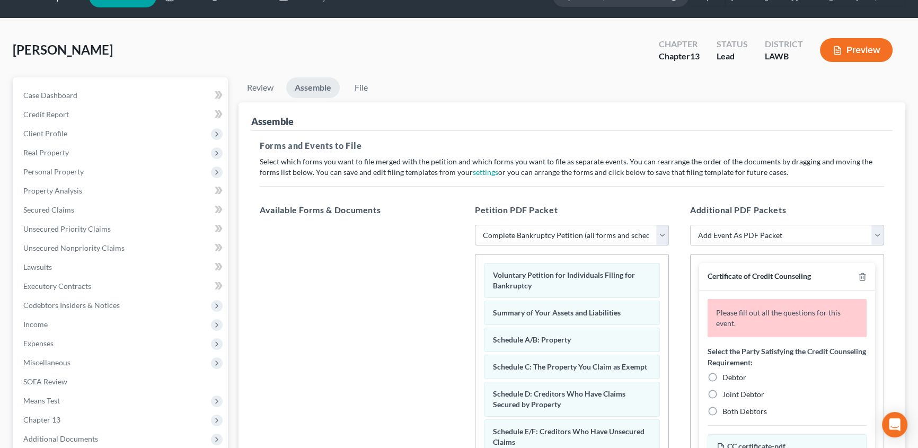
scroll to position [48, 0]
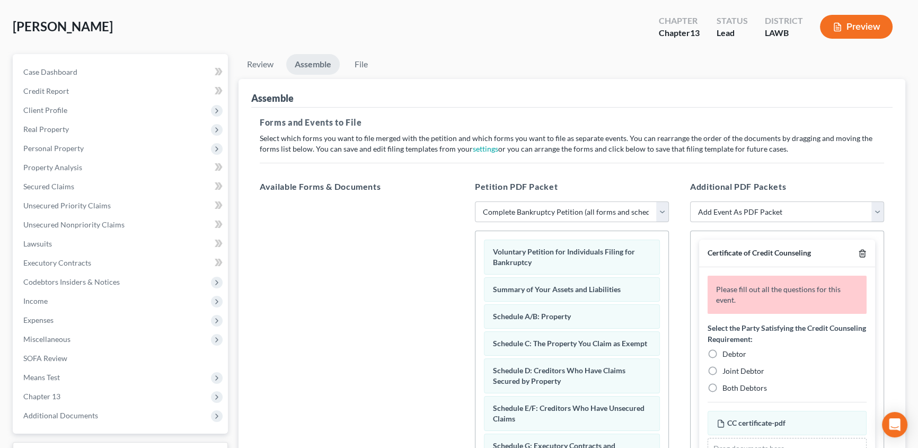
click at [859, 251] on polyline "button" at bounding box center [862, 251] width 6 height 0
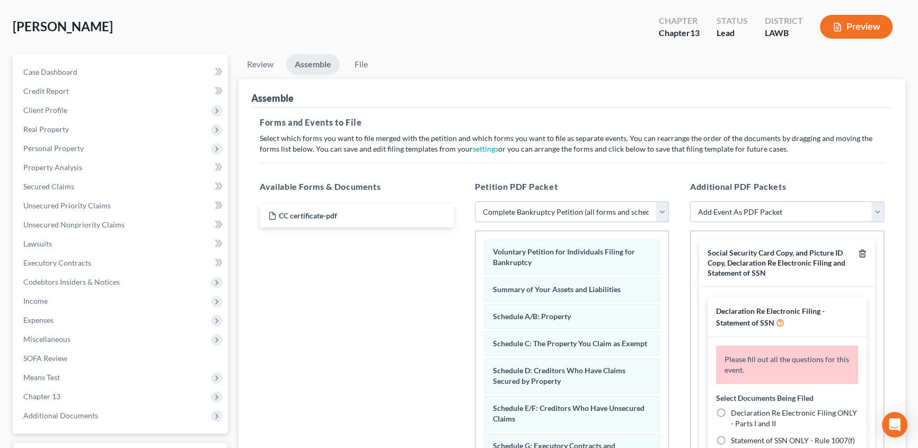
click at [858, 252] on icon "button" at bounding box center [862, 253] width 8 height 8
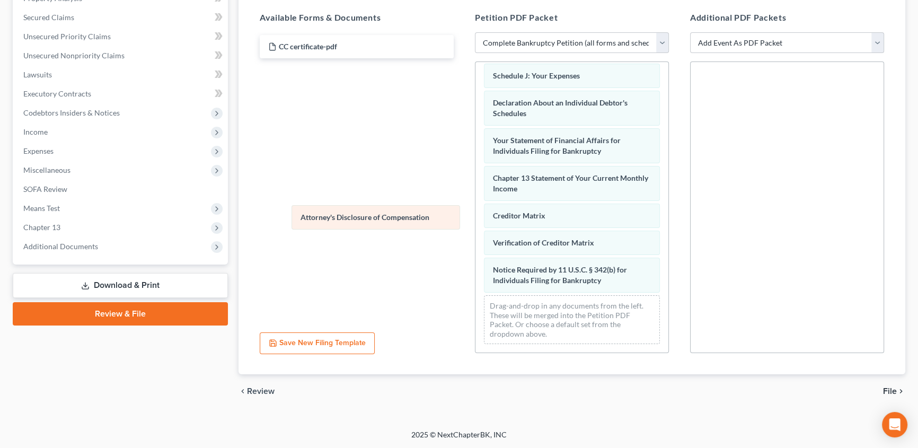
scroll to position [301, 0]
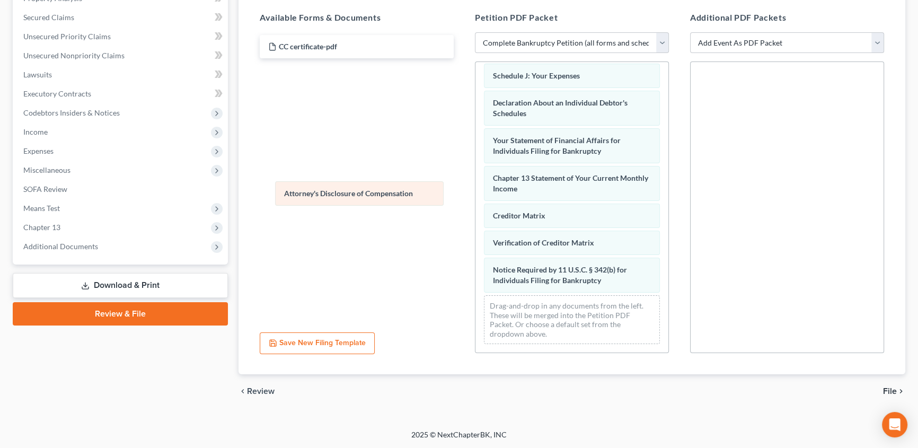
drag, startPoint x: 563, startPoint y: 282, endPoint x: 355, endPoint y: 196, distance: 225.6
click at [476, 196] on div "Attorney's Disclosure of Compensation Voluntary Petition for Individuals Filing…" at bounding box center [572, 60] width 193 height 583
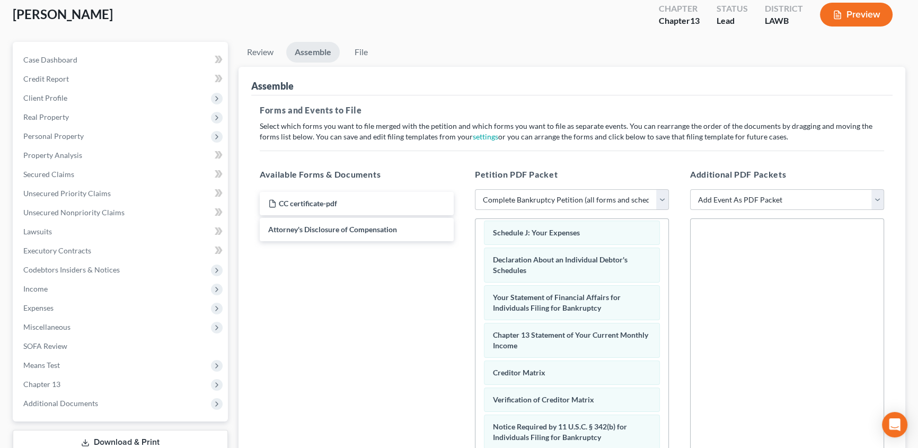
scroll to position [24, 0]
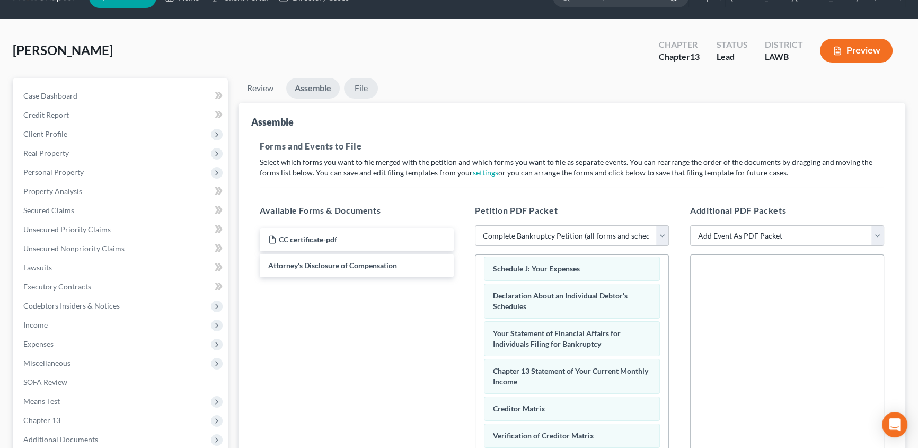
click at [366, 89] on link "File" at bounding box center [361, 88] width 34 height 21
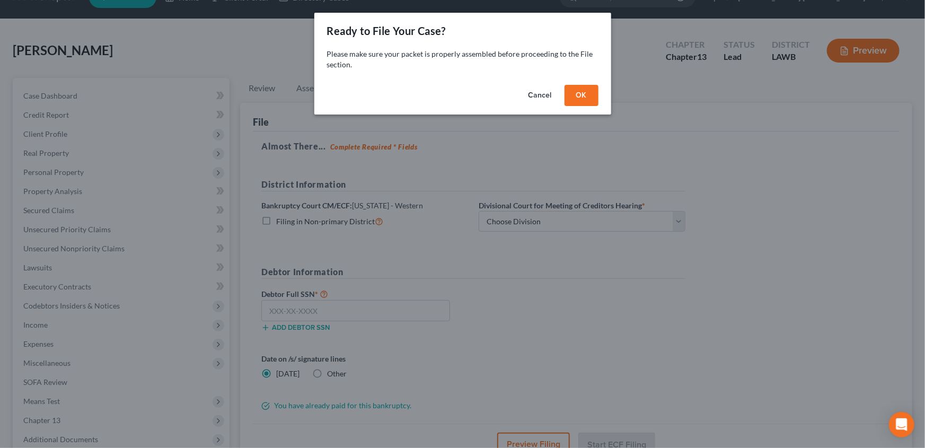
click at [582, 98] on button "OK" at bounding box center [582, 95] width 34 height 21
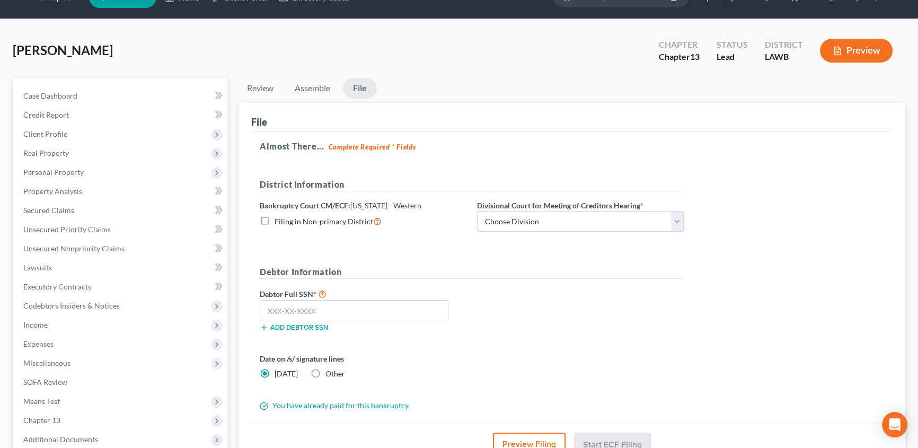
click at [275, 221] on label "Filing in Non-primary District" at bounding box center [328, 221] width 107 height 12
click at [279, 221] on input "Filing in Non-primary District" at bounding box center [282, 218] width 7 height 7
checkbox input "true"
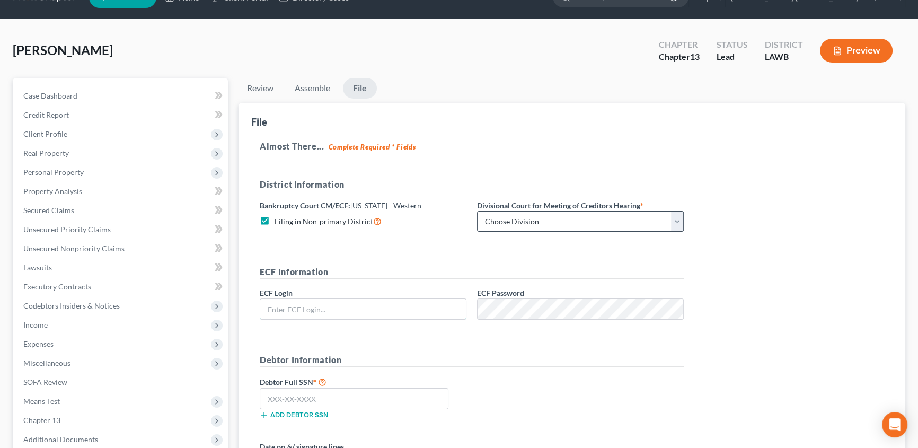
type input "eoyoung3p"
click at [510, 224] on select "Choose Division [GEOGRAPHIC_DATA] [GEOGRAPHIC_DATA]-[GEOGRAPHIC_DATA] Lake [PER…" at bounding box center [580, 221] width 207 height 21
select select "3"
click at [477, 211] on select "Choose Division [GEOGRAPHIC_DATA] [GEOGRAPHIC_DATA]-[GEOGRAPHIC_DATA] Lake [PER…" at bounding box center [580, 221] width 207 height 21
click at [288, 396] on input "text" at bounding box center [354, 398] width 189 height 21
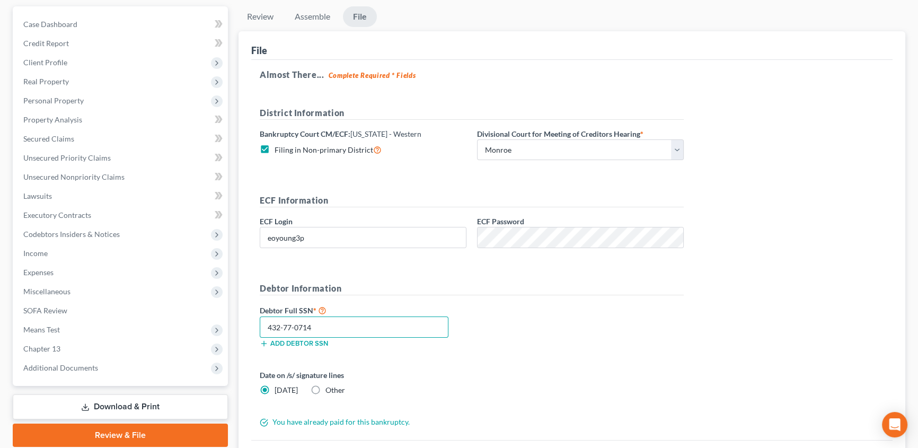
scroll to position [120, 0]
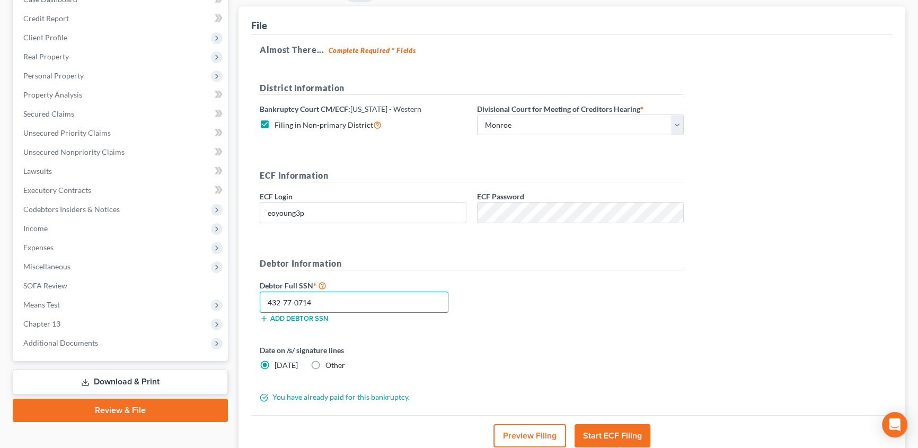
type input "432-77-0714"
click at [603, 433] on button "Start ECF Filing" at bounding box center [613, 435] width 76 height 23
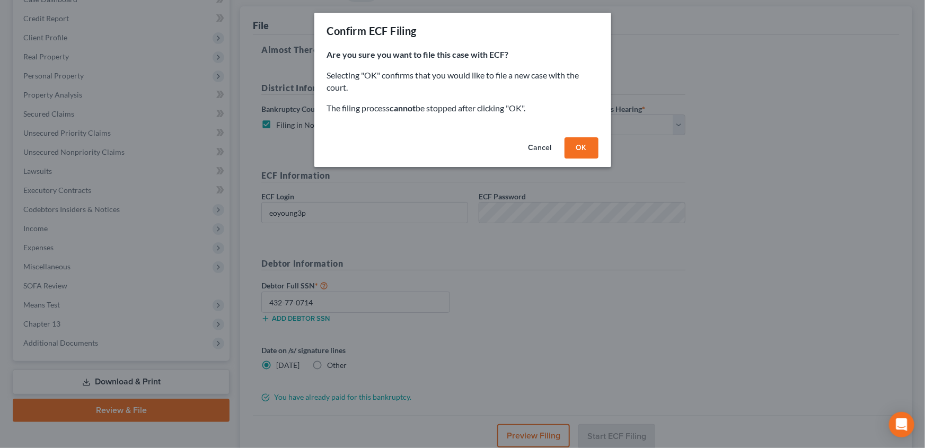
click at [577, 146] on button "OK" at bounding box center [582, 147] width 34 height 21
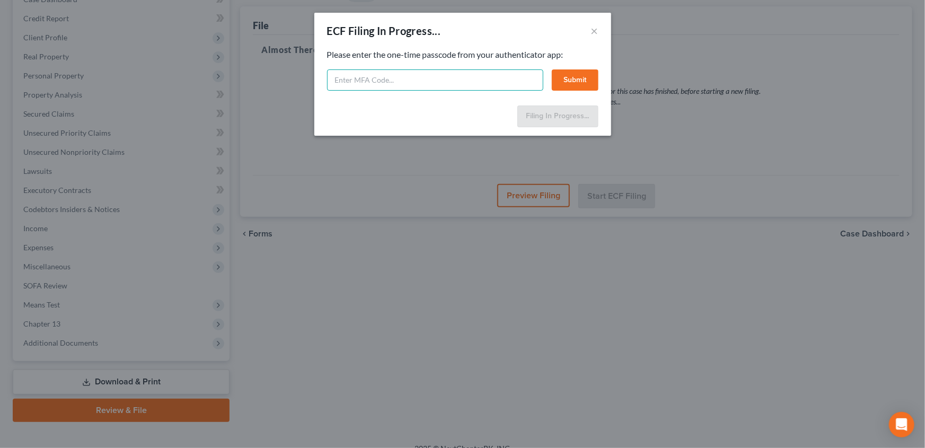
click at [392, 80] on input "text" at bounding box center [435, 79] width 216 height 21
type input "440677"
click at [587, 82] on button "Submit" at bounding box center [575, 79] width 47 height 21
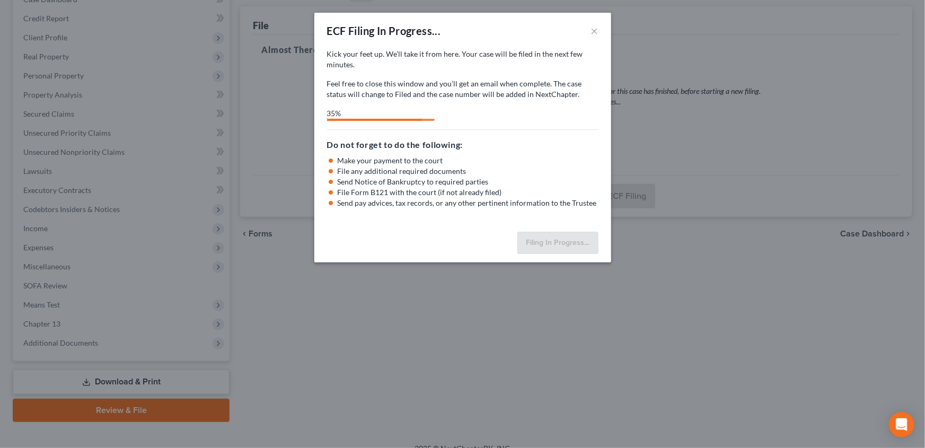
select select "3"
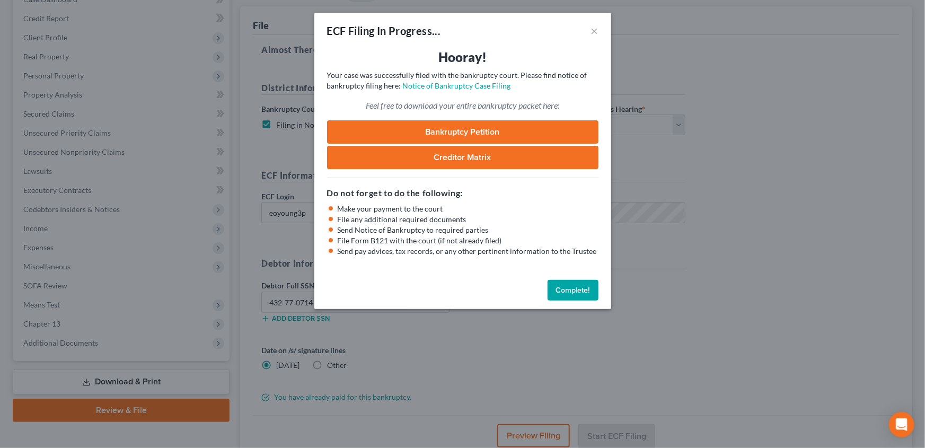
click at [577, 294] on button "Complete!" at bounding box center [573, 290] width 51 height 21
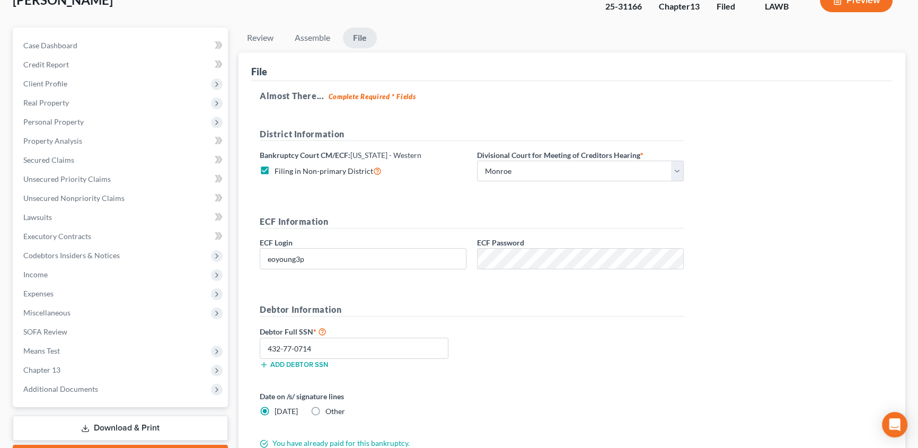
scroll to position [0, 0]
